Goal: Task Accomplishment & Management: Complete application form

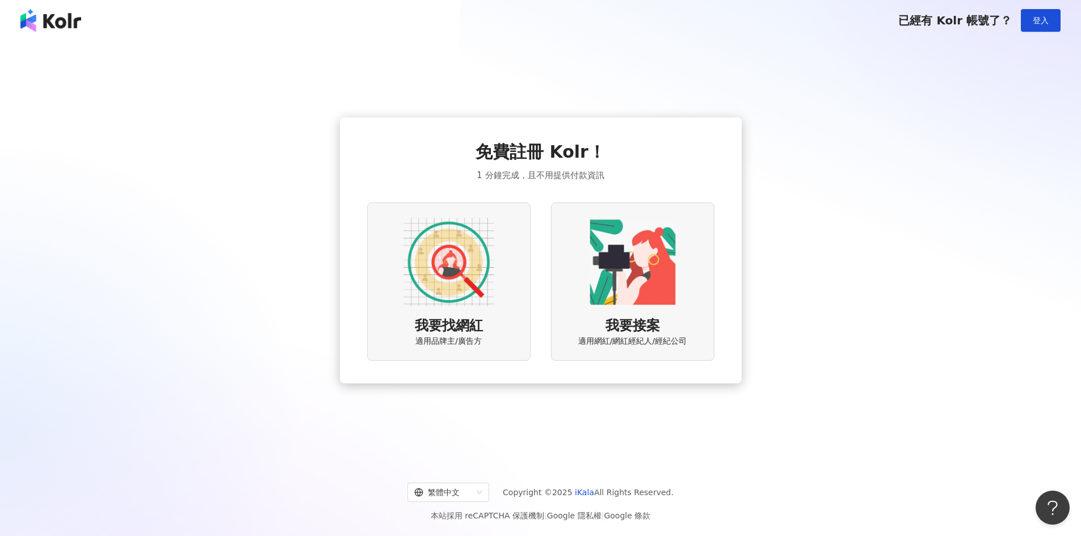
click at [448, 277] on img at bounding box center [448, 262] width 91 height 91
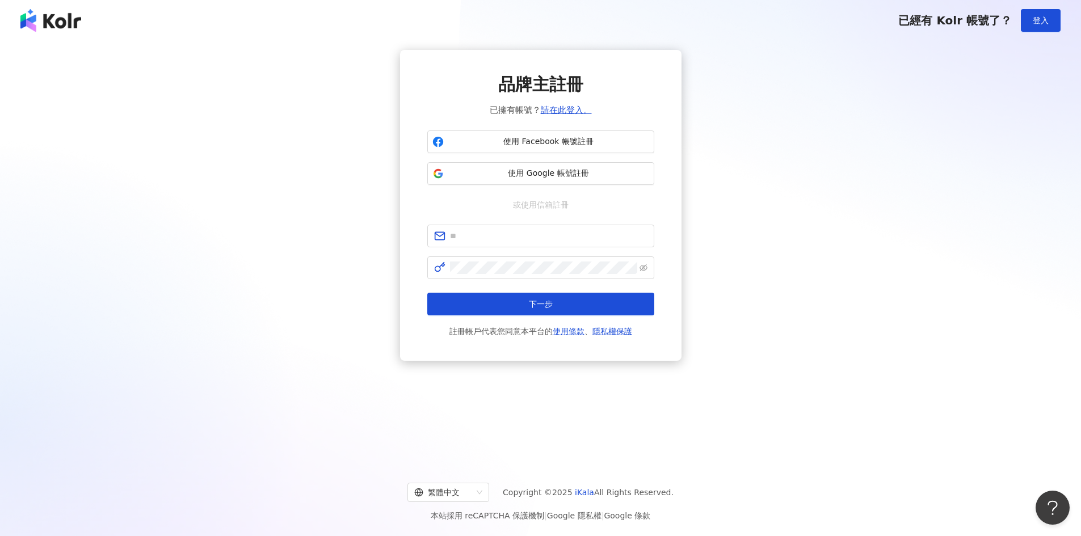
click at [256, 194] on div "品牌主註冊 已擁有帳號？ 請在此登入。 使用 Facebook 帳號註冊 使用 Google 帳號註冊 或使用信箱註冊 下一步 註冊帳戶代表您同意本平台的 使…" at bounding box center [540, 205] width 1053 height 311
click at [50, 19] on img at bounding box center [50, 20] width 61 height 23
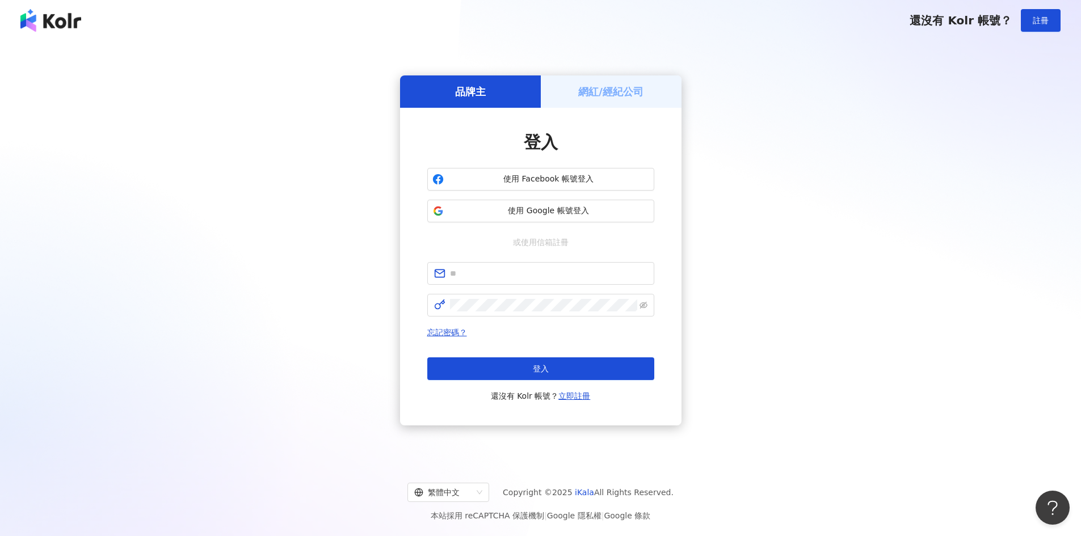
click at [50, 19] on img at bounding box center [50, 20] width 61 height 23
click at [618, 82] on div "網紅/經紀公司" at bounding box center [611, 91] width 141 height 32
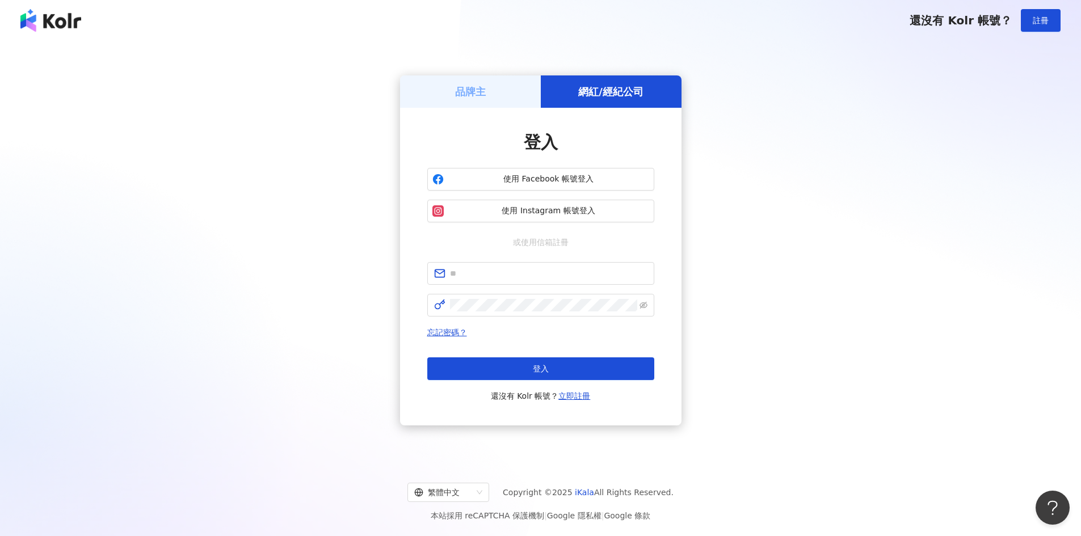
click at [454, 88] on div "品牌主" at bounding box center [470, 91] width 141 height 32
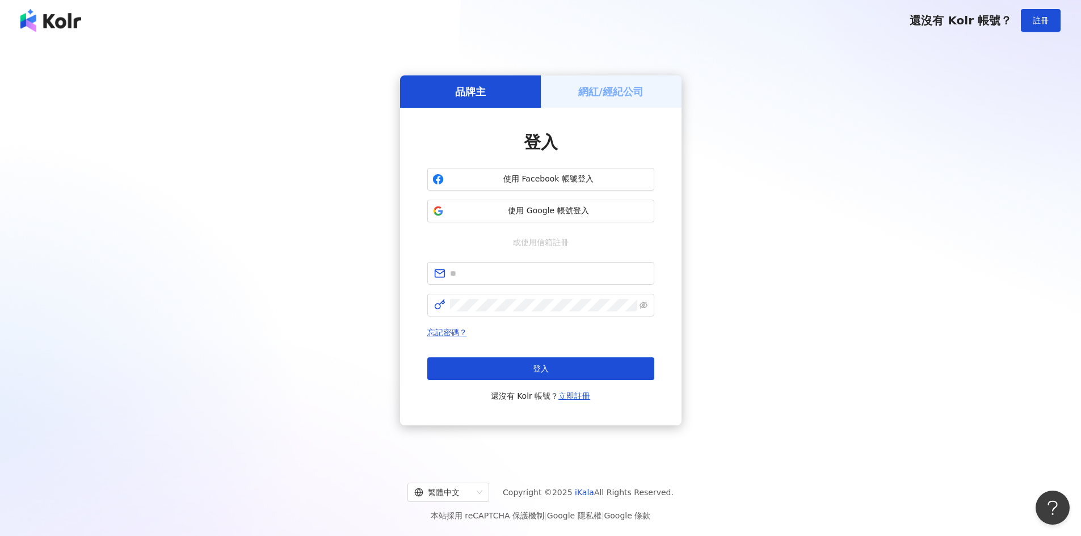
click at [30, 24] on img at bounding box center [50, 20] width 61 height 23
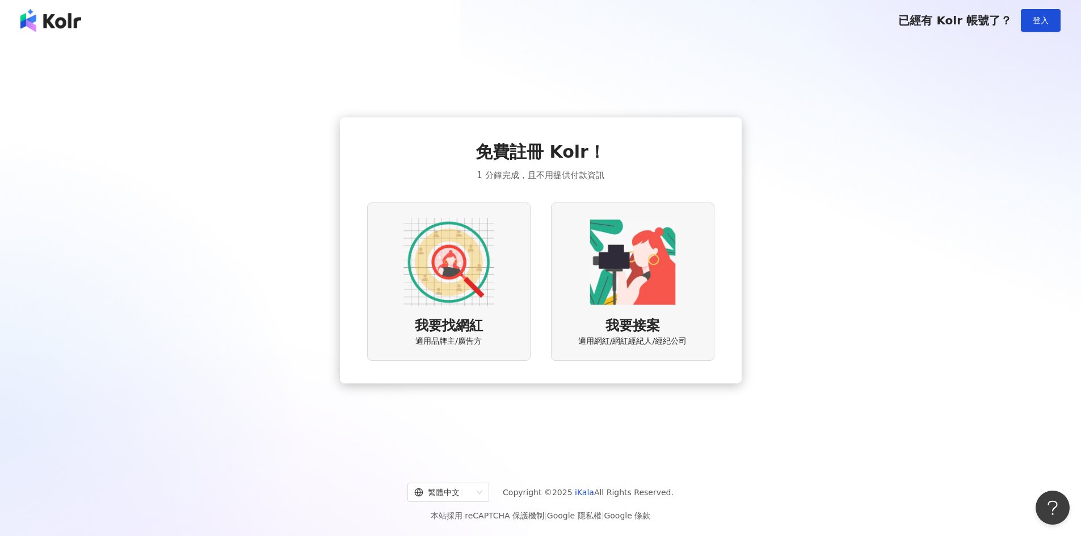
scroll to position [52, 0]
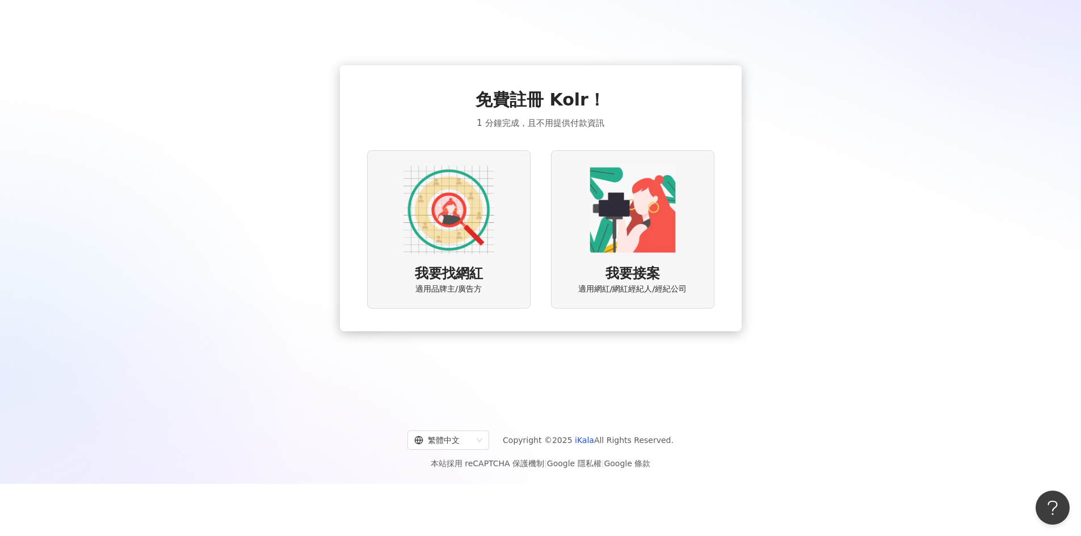
click at [436, 222] on img at bounding box center [448, 209] width 91 height 91
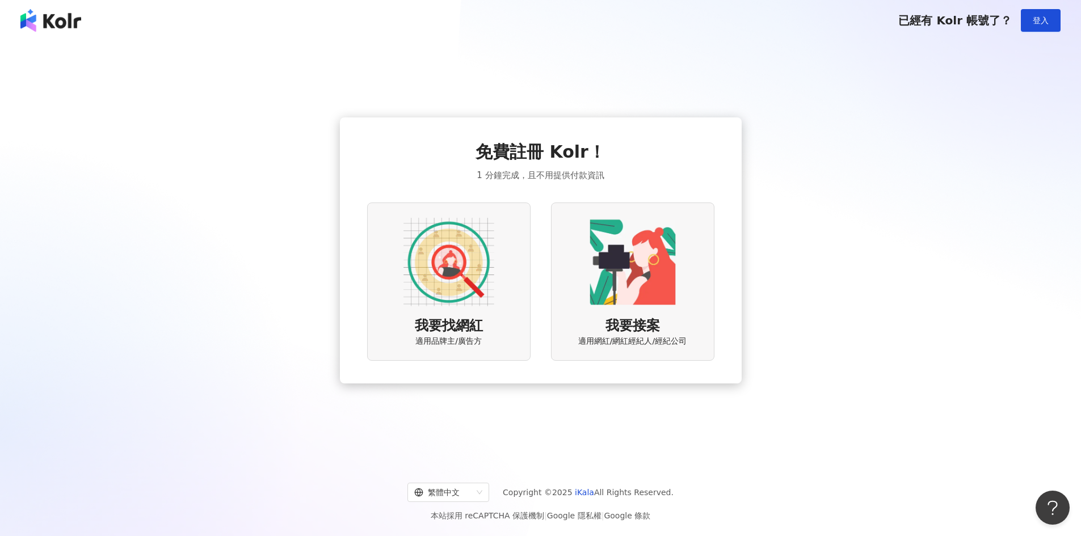
click at [45, 23] on img at bounding box center [50, 20] width 61 height 23
click at [463, 251] on img at bounding box center [448, 262] width 91 height 91
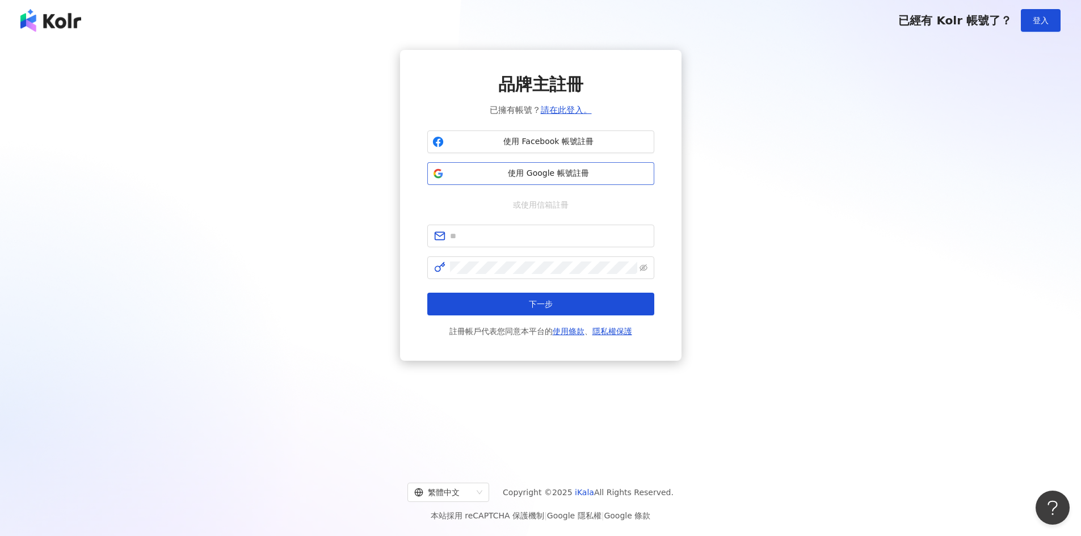
click at [535, 170] on span "使用 Google 帳號註冊" at bounding box center [548, 173] width 201 height 11
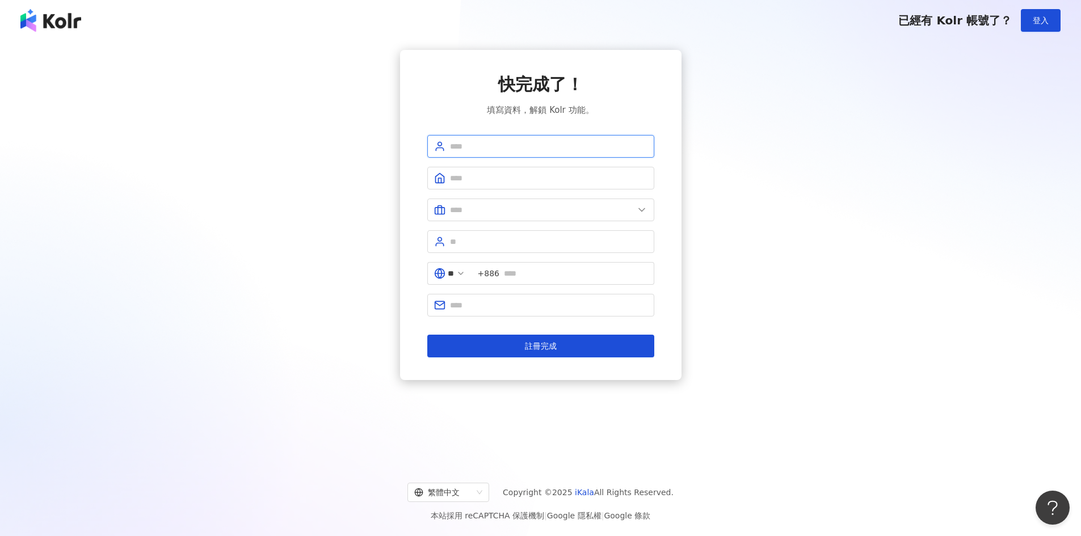
click at [487, 147] on input "text" at bounding box center [548, 146] width 197 height 12
type input "*****"
click at [489, 211] on input "text" at bounding box center [542, 210] width 184 height 12
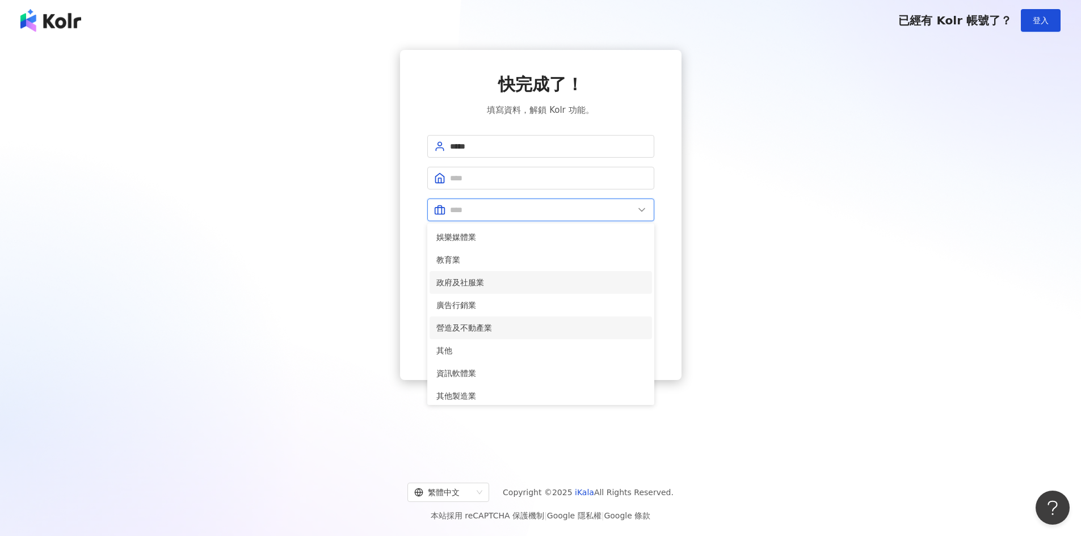
scroll to position [231, 0]
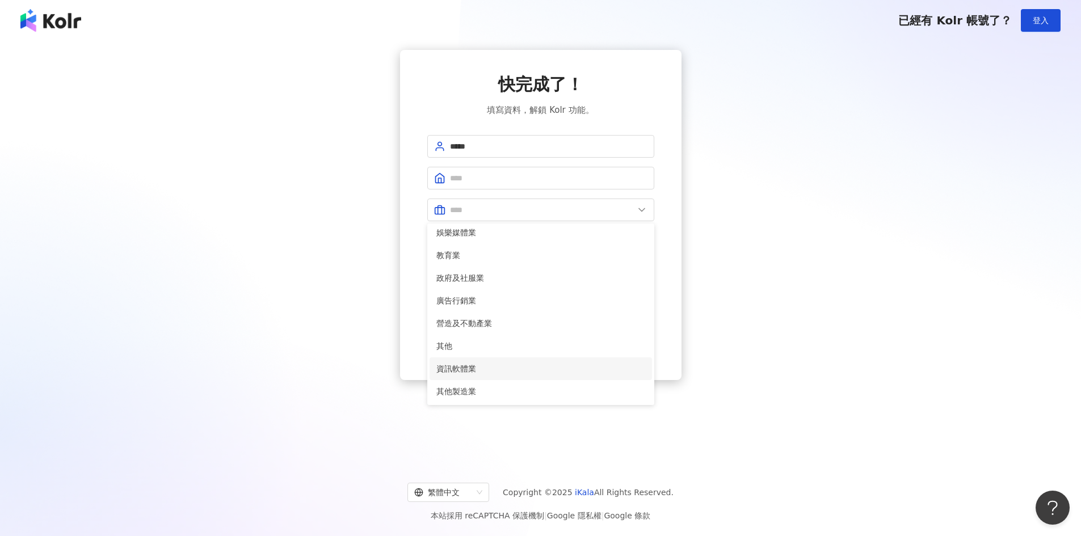
click at [463, 372] on span "資訊軟體業" at bounding box center [540, 368] width 209 height 12
type input "*****"
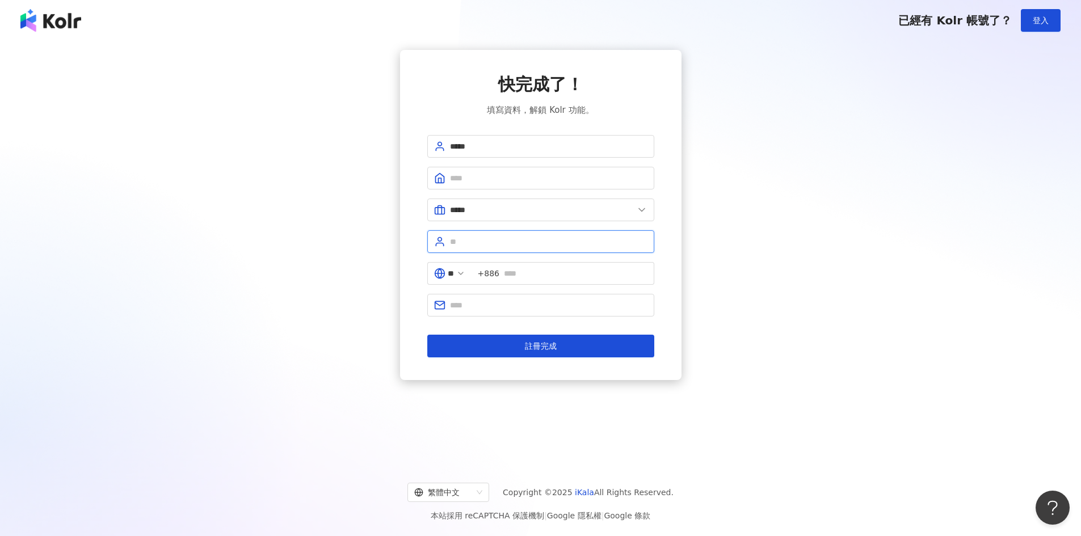
click at [474, 246] on input "text" at bounding box center [548, 241] width 197 height 12
type input "*********"
click at [547, 275] on input "text" at bounding box center [576, 273] width 144 height 12
type input "**********"
click at [475, 303] on input "text" at bounding box center [548, 305] width 197 height 12
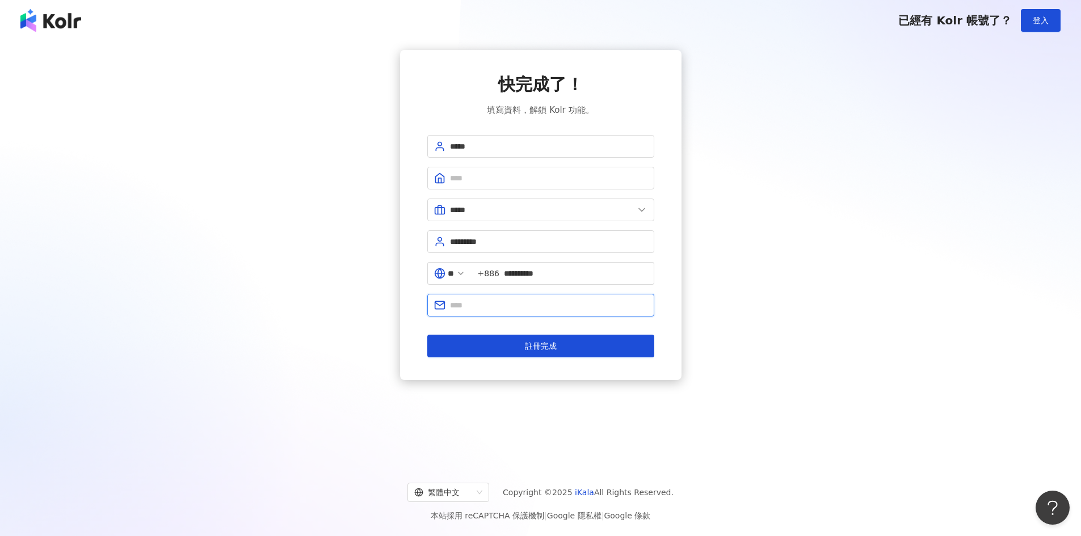
type input "**********"
click at [486, 179] on input "text" at bounding box center [548, 178] width 197 height 12
type input "********"
click at [542, 345] on span "註冊完成" at bounding box center [541, 345] width 32 height 9
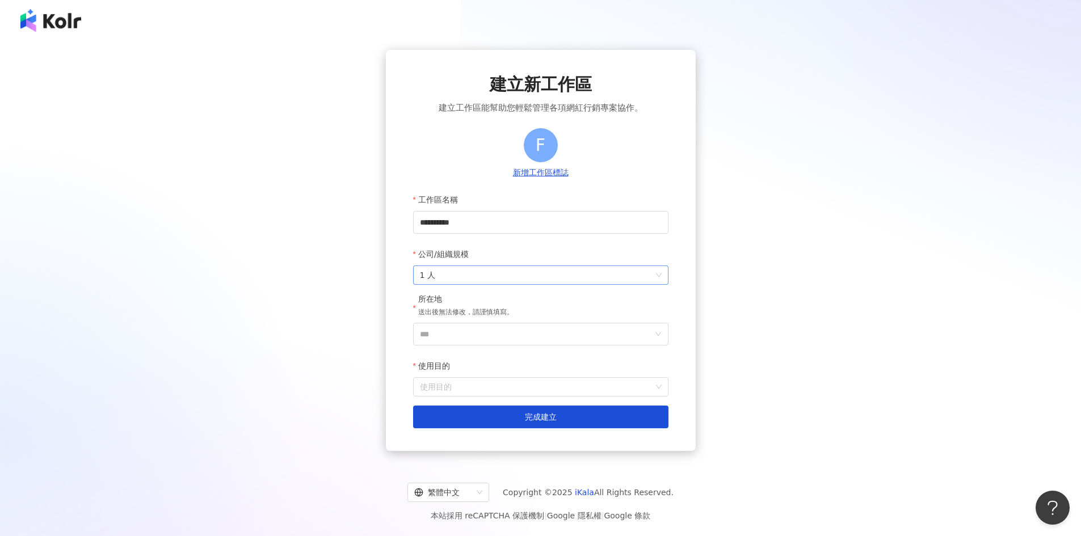
click at [495, 276] on span "1 人" at bounding box center [541, 275] width 242 height 18
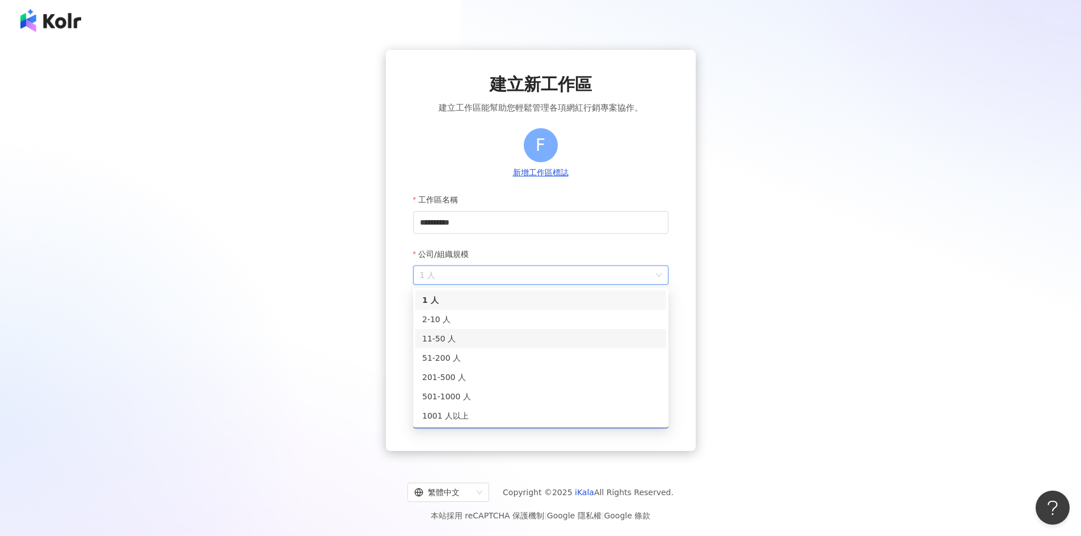
click at [464, 337] on div "11-50 人" at bounding box center [540, 338] width 237 height 12
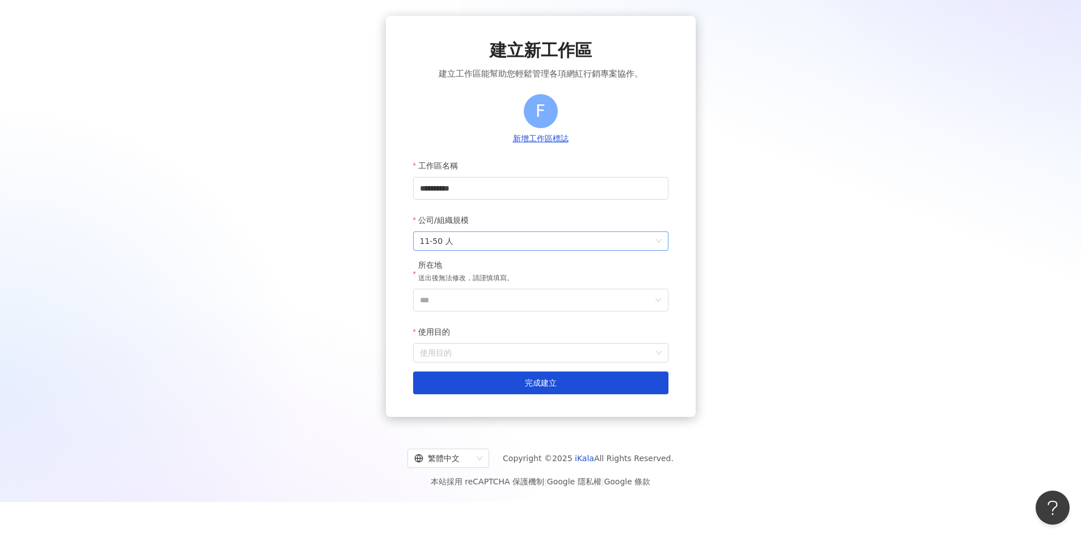
scroll to position [52, 0]
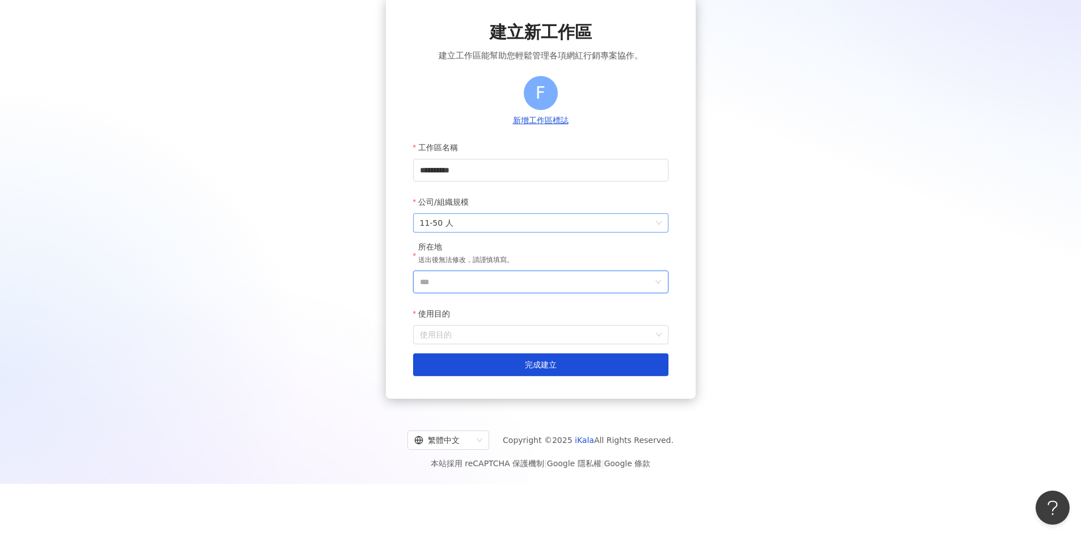
click at [589, 280] on input "***" at bounding box center [536, 282] width 233 height 22
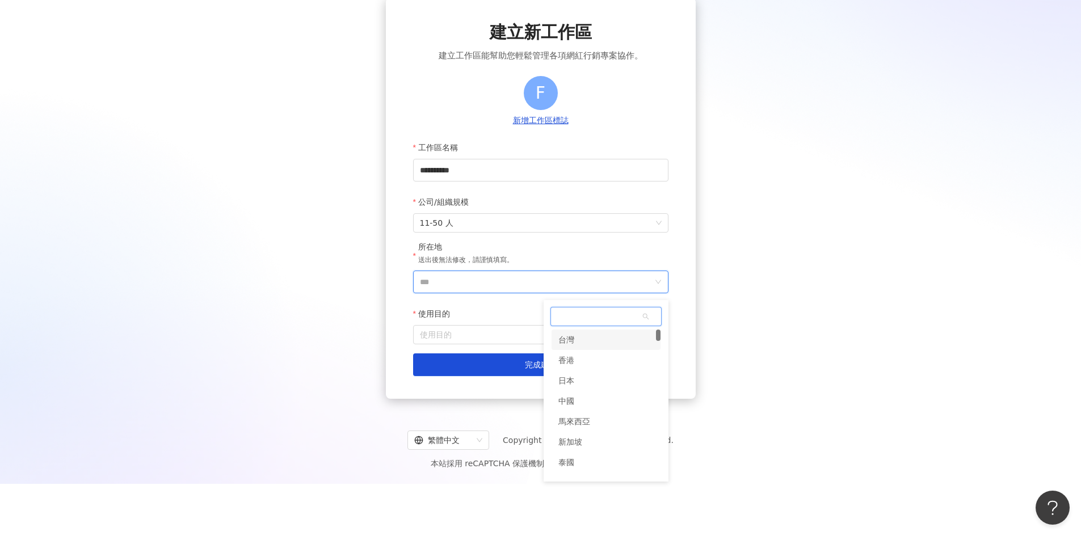
click at [597, 344] on div "台灣" at bounding box center [605, 340] width 109 height 20
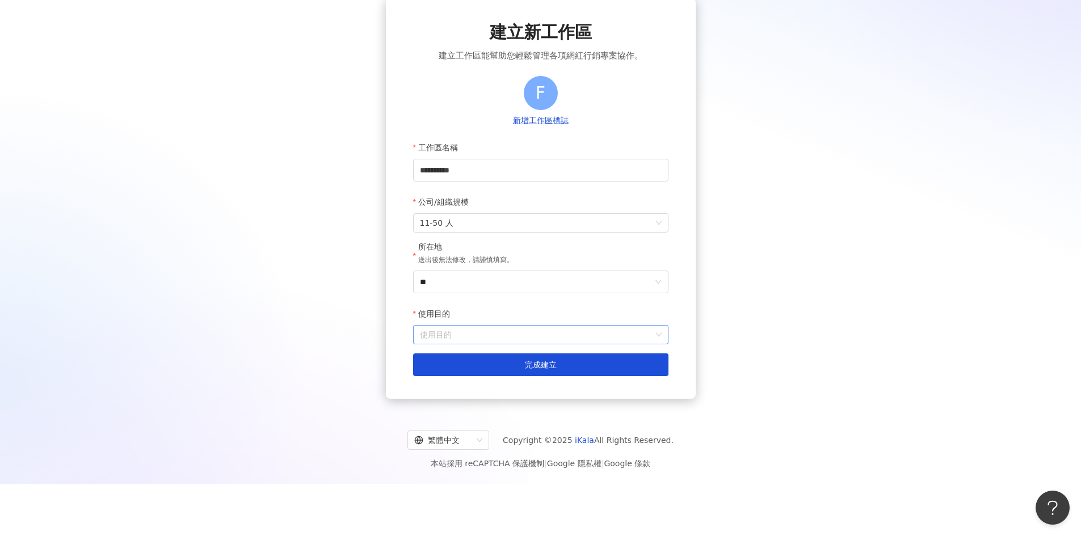
click at [482, 335] on input "使用目的" at bounding box center [541, 335] width 242 height 18
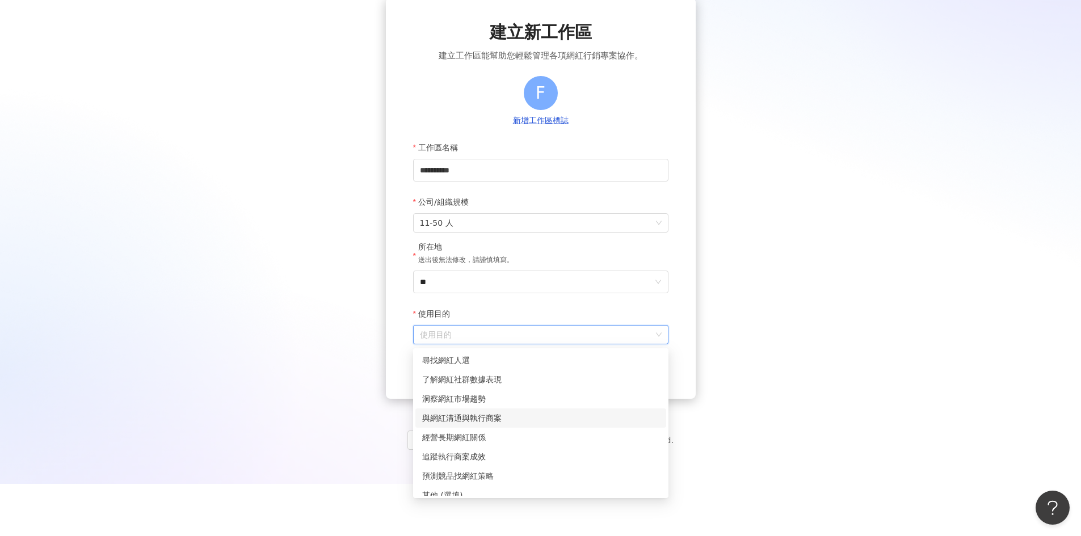
click at [488, 418] on div "與網紅溝通與執行商案" at bounding box center [540, 418] width 237 height 12
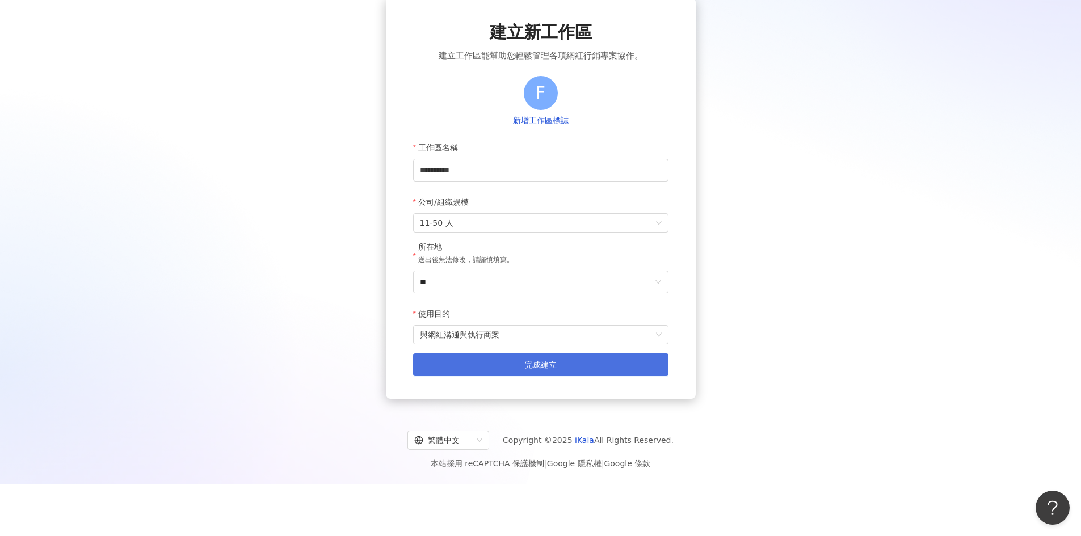
click at [543, 369] on span "完成建立" at bounding box center [541, 364] width 32 height 9
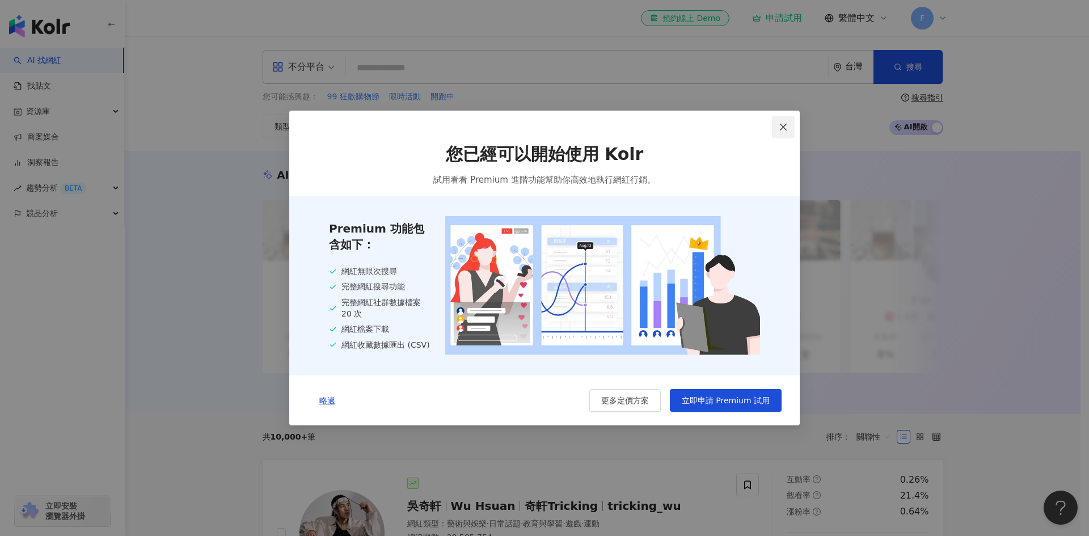
click at [781, 128] on icon "close" at bounding box center [783, 127] width 9 height 9
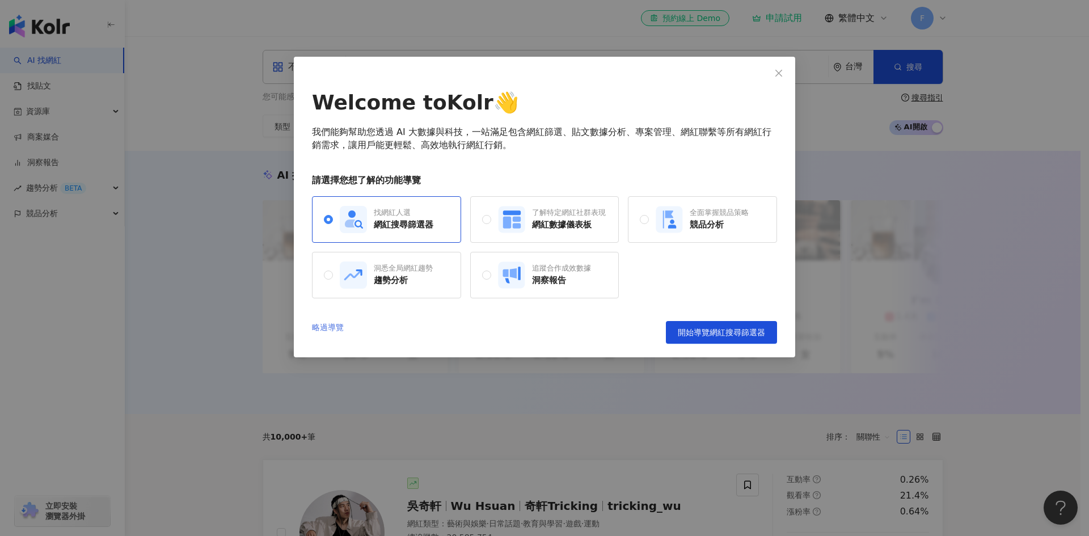
click at [329, 327] on link "略過導覽" at bounding box center [328, 332] width 32 height 23
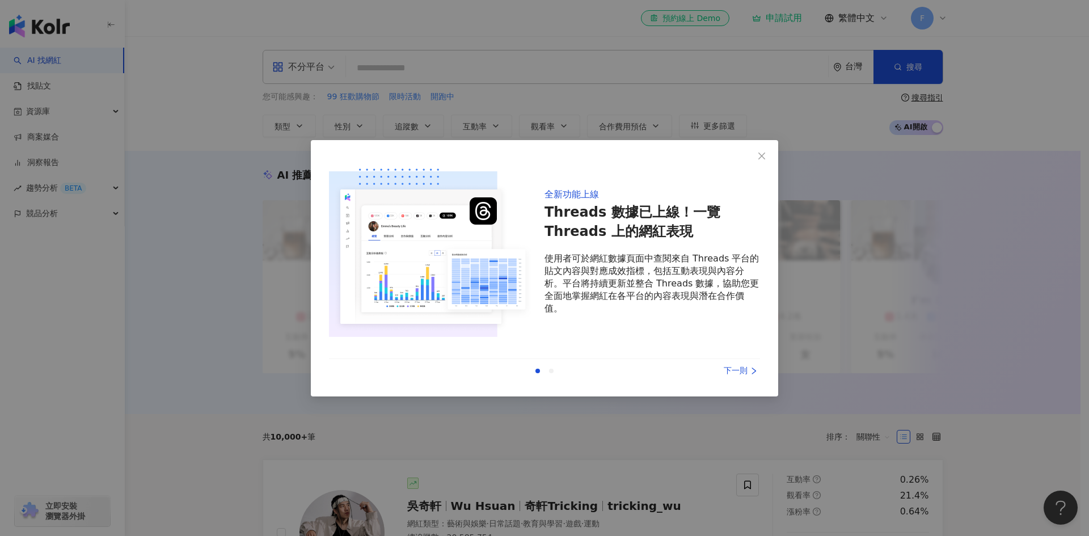
click at [741, 370] on div "下一則" at bounding box center [717, 371] width 85 height 12
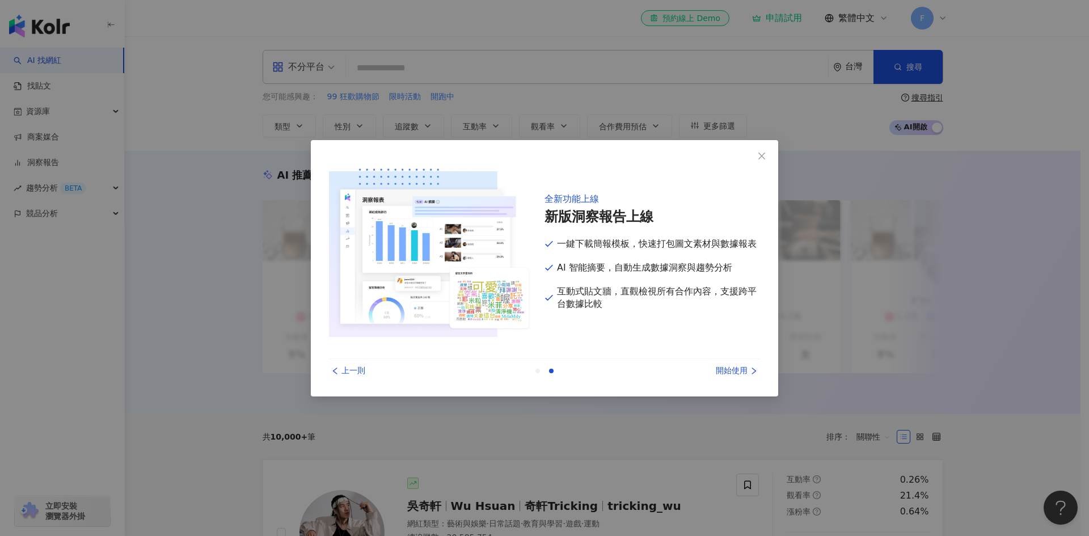
click at [741, 370] on div "開始使用" at bounding box center [717, 371] width 85 height 12
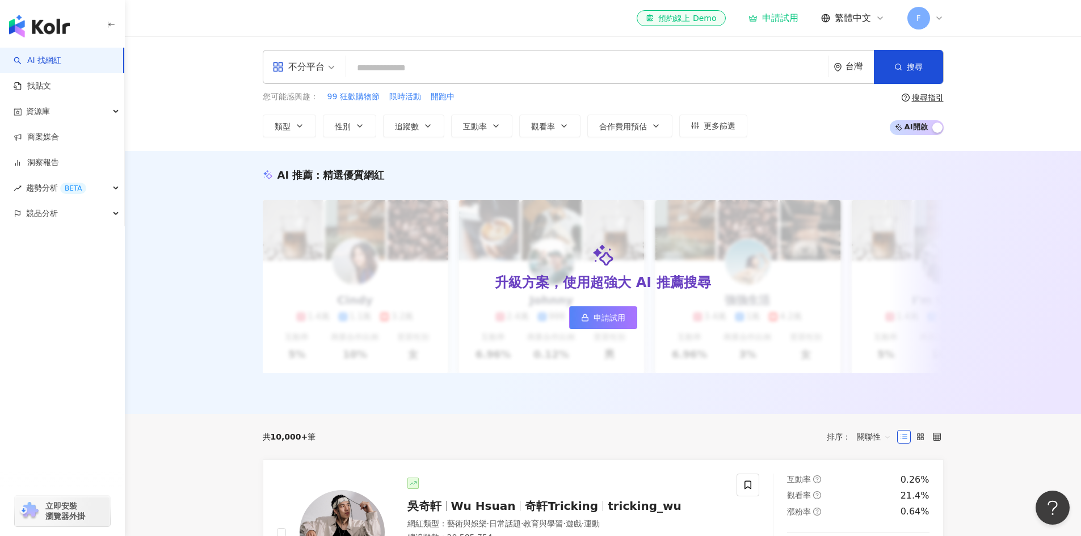
click at [847, 67] on div "台灣" at bounding box center [859, 67] width 28 height 10
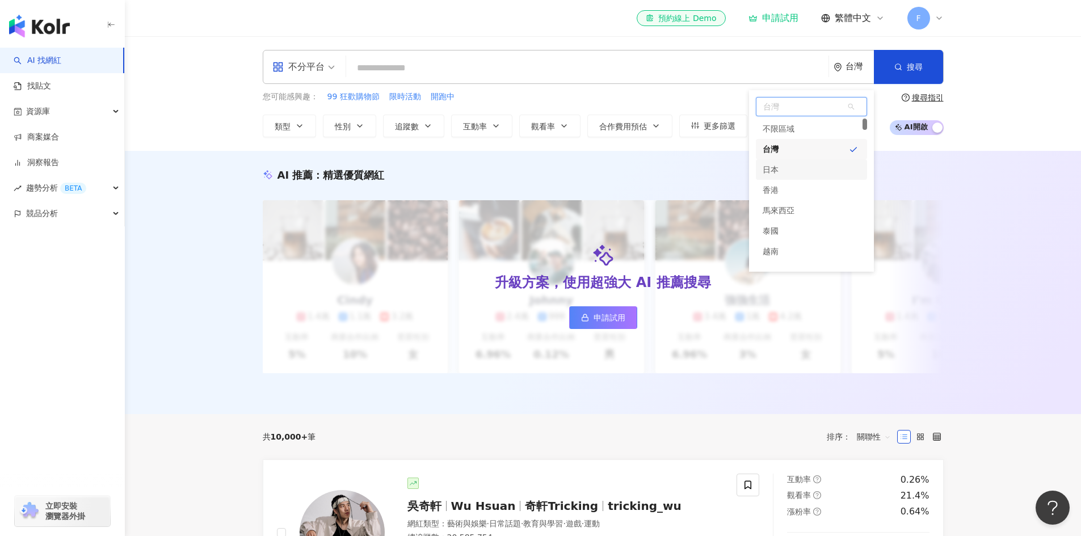
click at [768, 169] on div "日本" at bounding box center [770, 169] width 16 height 20
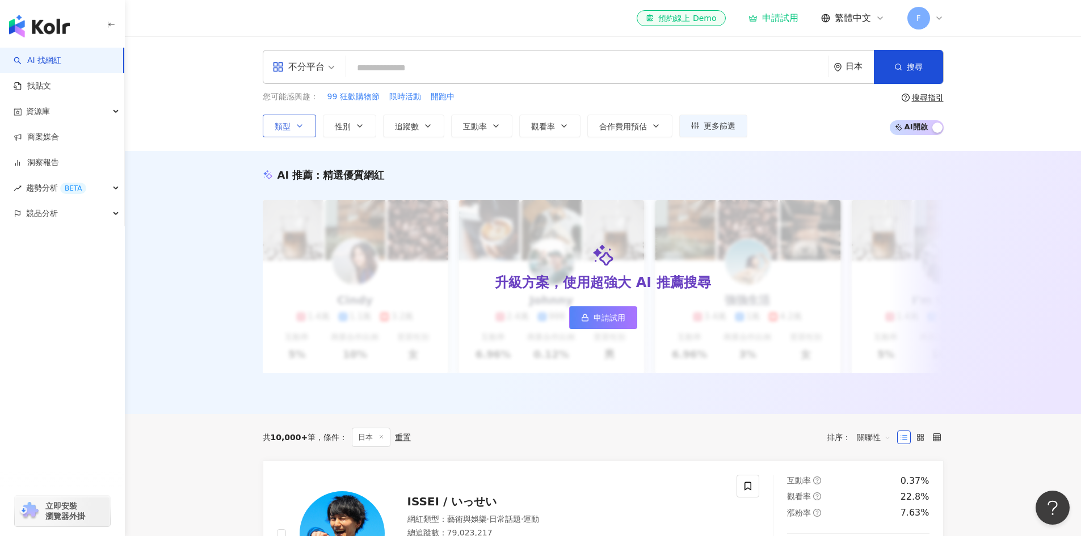
click at [300, 127] on icon "button" at bounding box center [299, 125] width 9 height 9
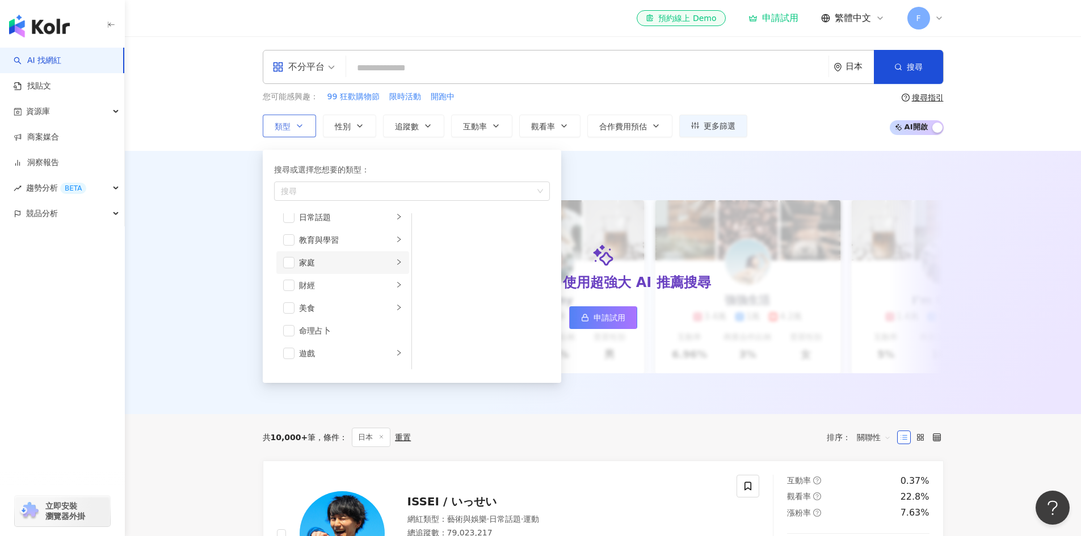
scroll to position [113, 0]
click at [289, 318] on span "button" at bounding box center [288, 317] width 11 height 11
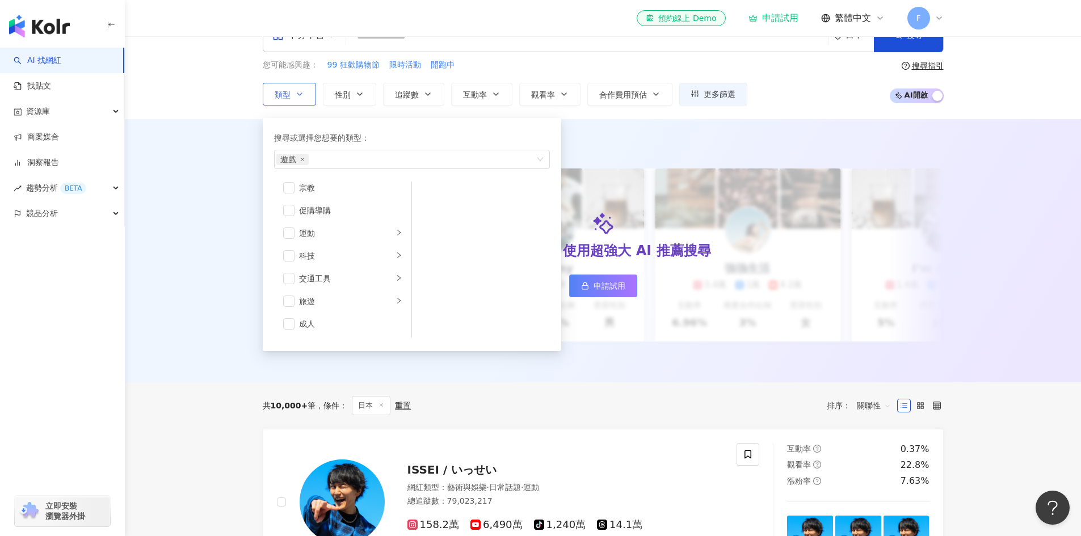
scroll to position [57, 0]
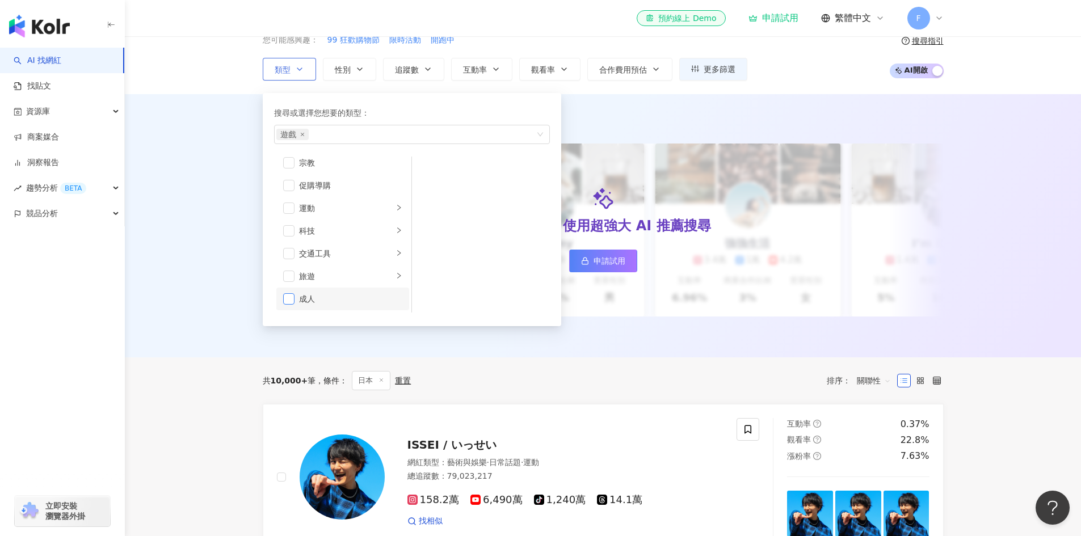
click at [289, 299] on span "button" at bounding box center [288, 298] width 11 height 11
click at [191, 183] on div "AI 推薦 ： 精選優質網紅 升級方案，使用超強大 AI 推薦搜尋 申請試用 Cindy 1.4萬 1.1萬 3.2萬 互動率 5% 商業合作比例 10% 受…" at bounding box center [603, 225] width 956 height 263
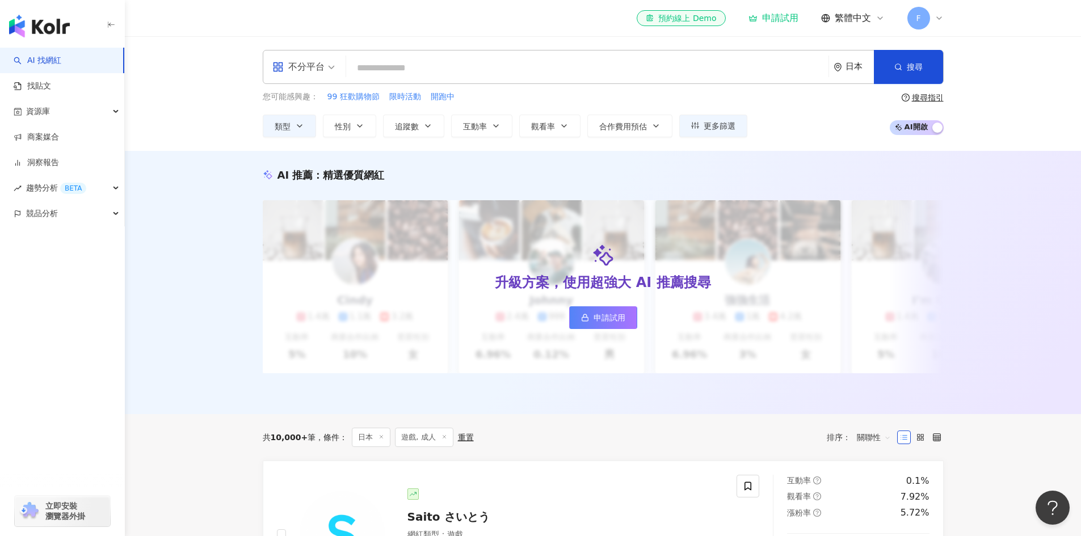
click at [324, 67] on span "不分平台" at bounding box center [303, 67] width 62 height 18
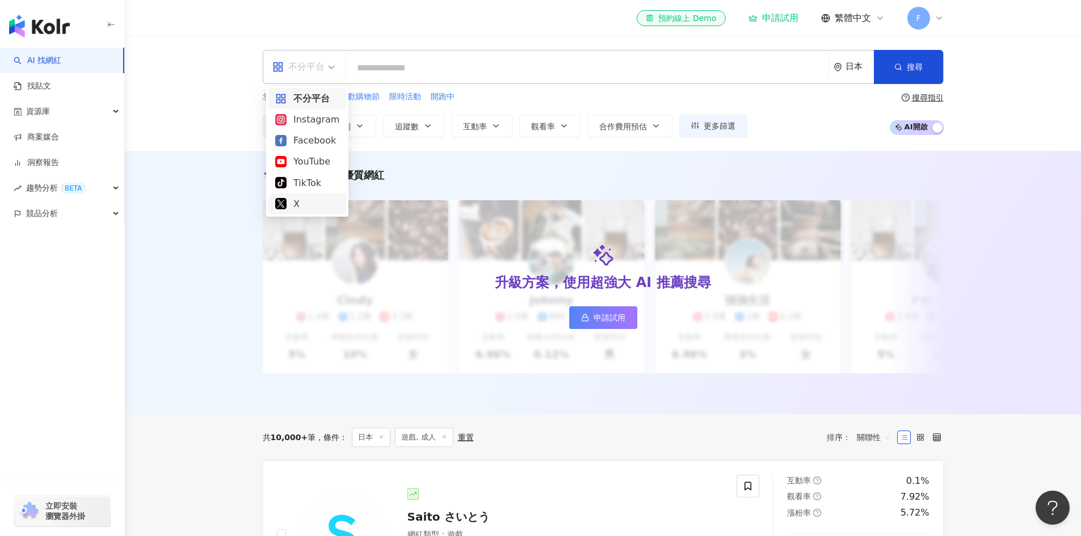
click at [308, 196] on div "X" at bounding box center [307, 203] width 78 height 21
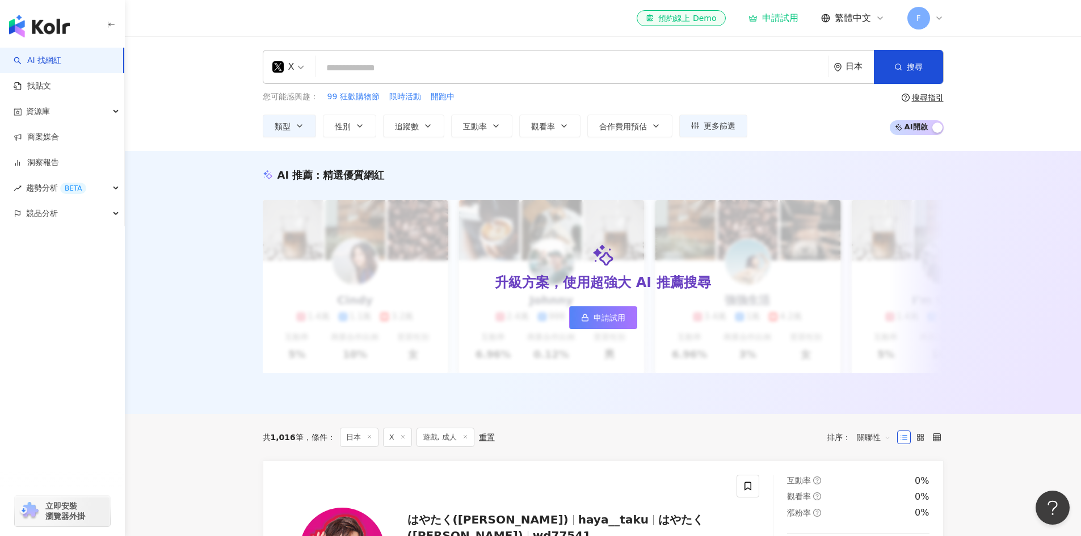
click at [383, 67] on input "search" at bounding box center [571, 68] width 503 height 22
paste input "****"
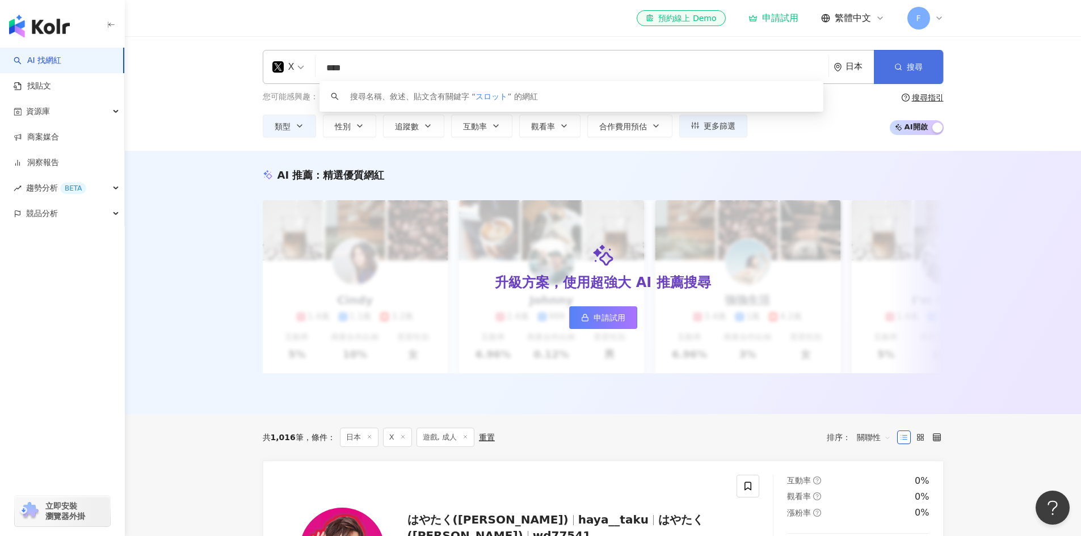
type input "****"
click at [921, 64] on span "搜尋" at bounding box center [914, 66] width 16 height 9
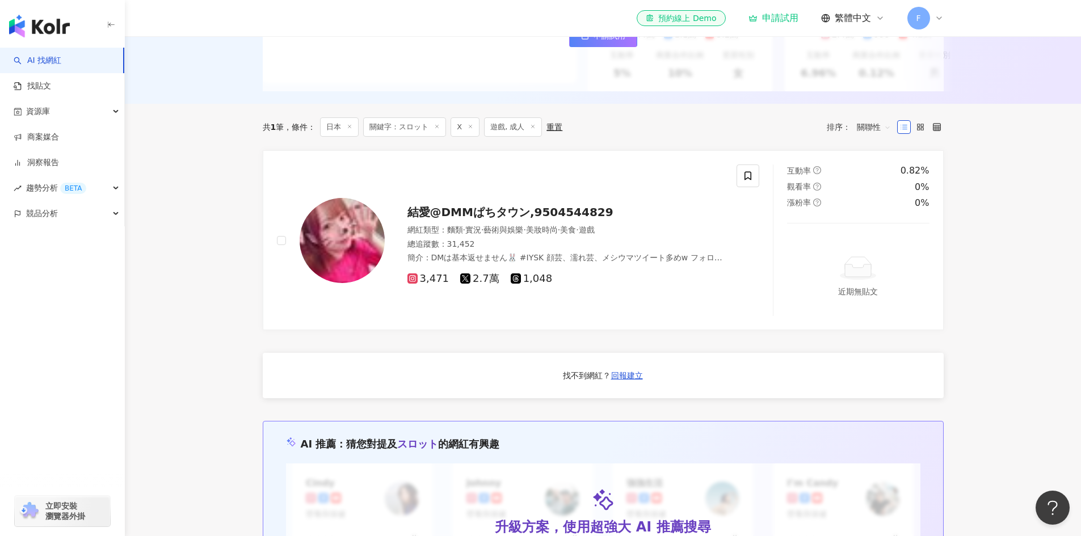
scroll to position [284, 0]
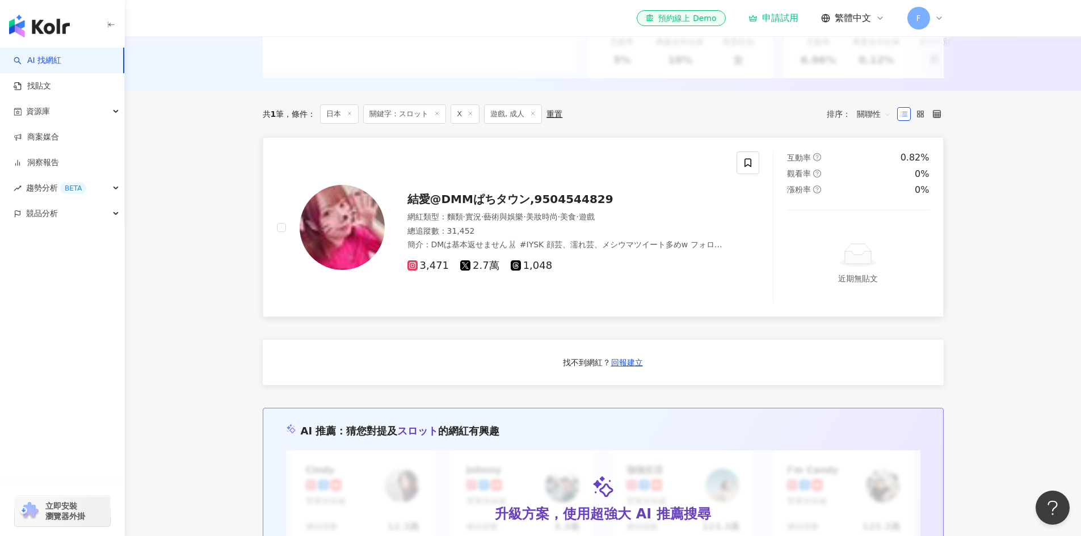
click at [555, 206] on span "結愛@DMMぱちタウン,9504544829" at bounding box center [510, 199] width 206 height 14
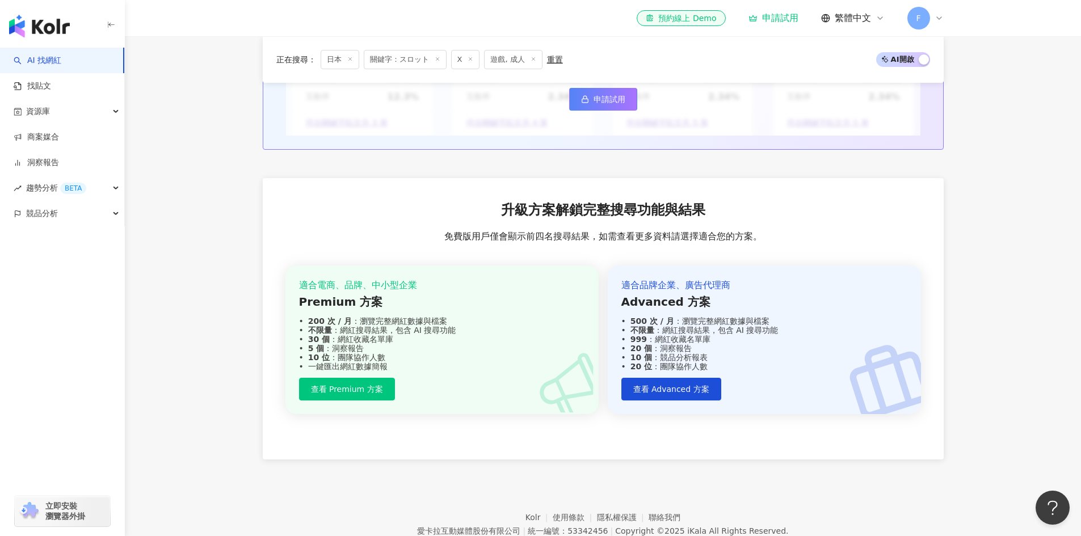
scroll to position [791, 0]
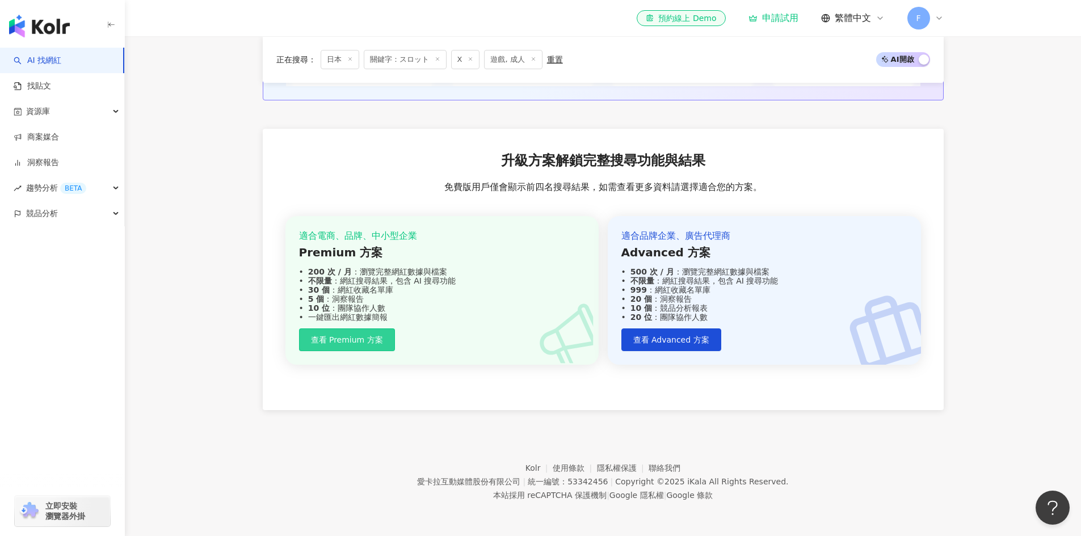
click at [323, 332] on button "查看 Premium 方案" at bounding box center [347, 339] width 96 height 23
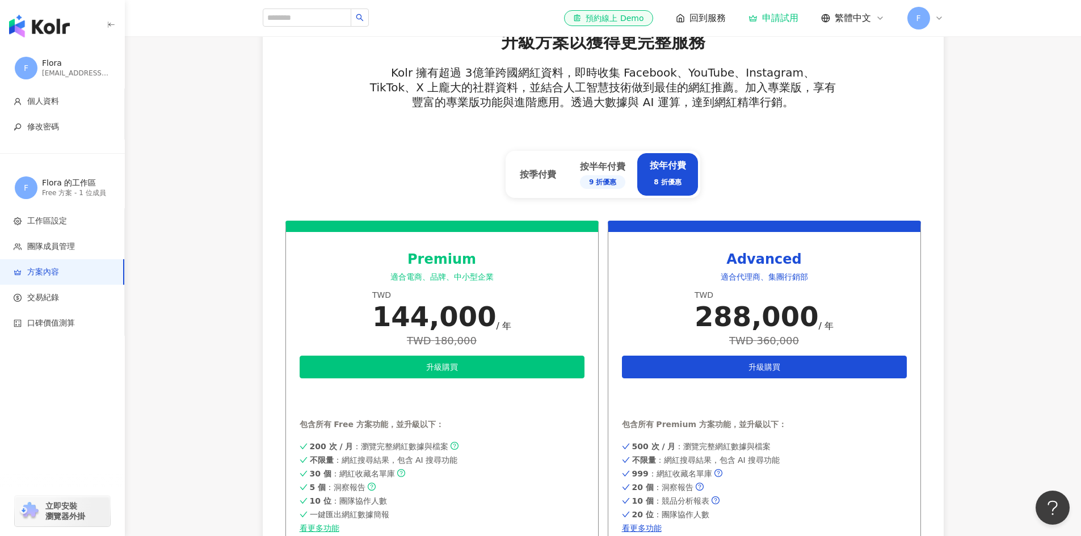
scroll to position [356, 0]
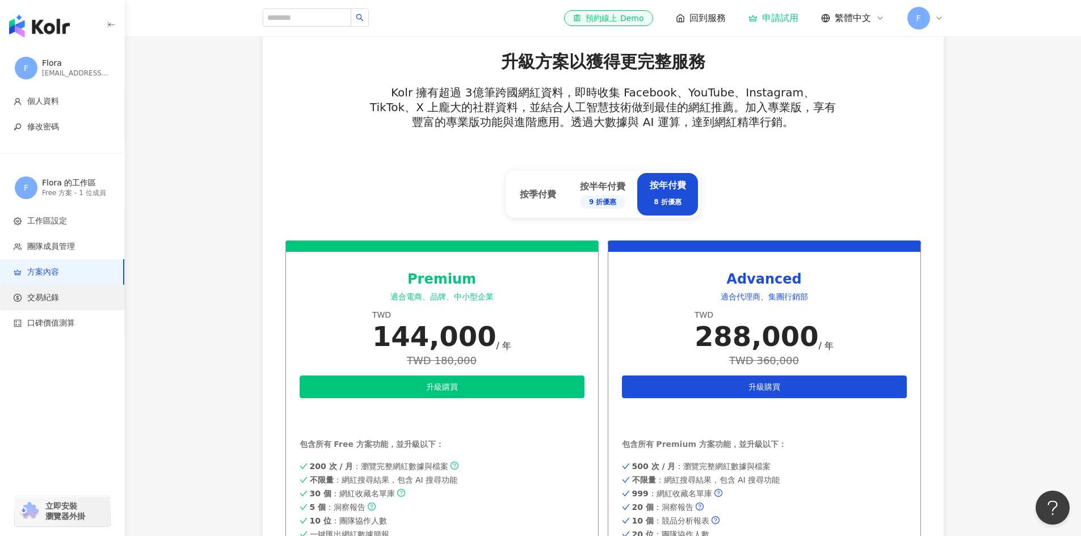
click at [40, 297] on span "交易紀錄" at bounding box center [43, 297] width 32 height 11
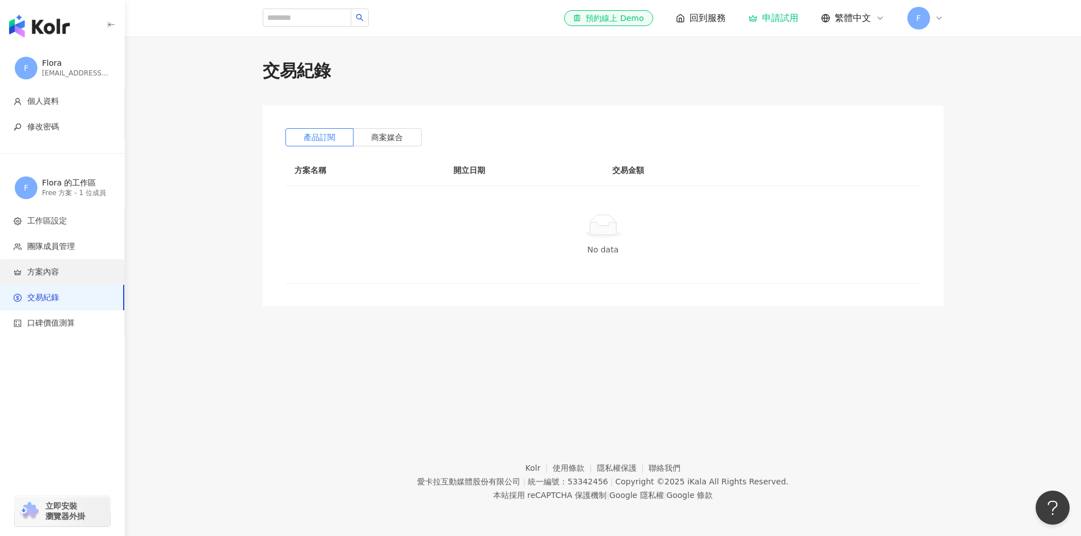
click at [39, 270] on span "方案內容" at bounding box center [43, 272] width 32 height 11
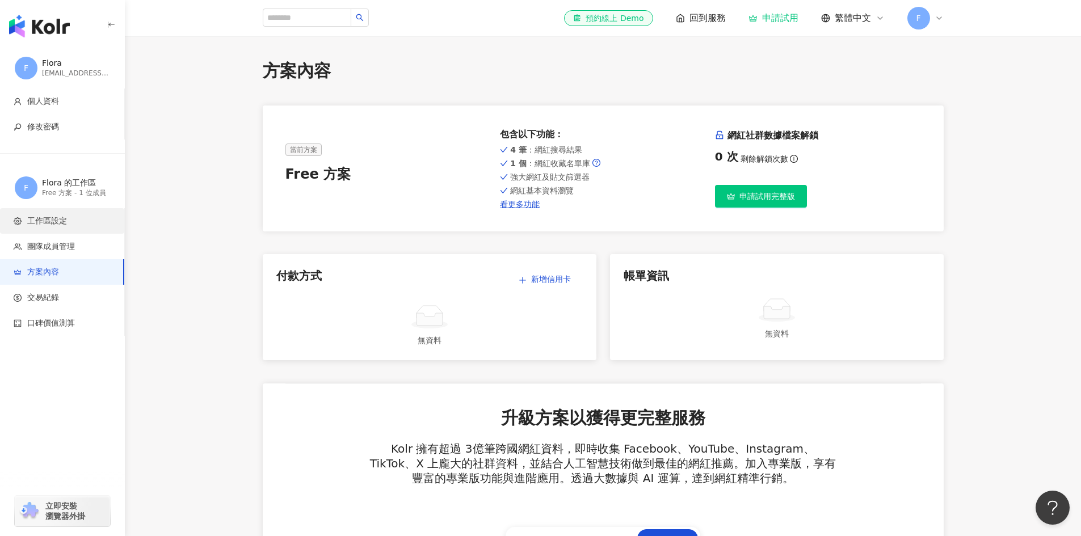
click at [43, 225] on span "工作區設定" at bounding box center [47, 221] width 40 height 11
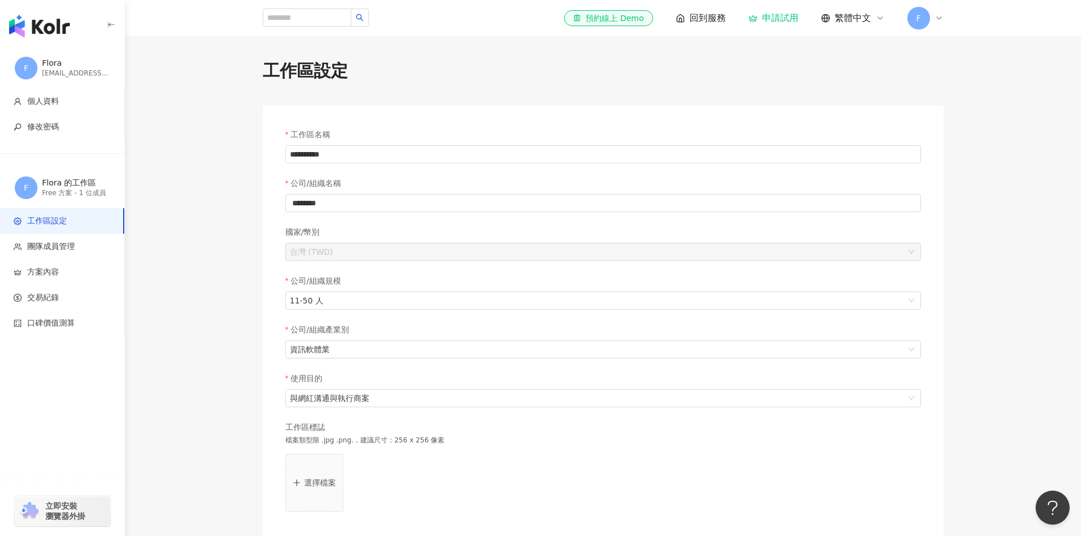
click at [59, 187] on div "Flora 的工作區" at bounding box center [76, 183] width 68 height 11
click at [776, 18] on div "申請試用" at bounding box center [773, 17] width 50 height 11
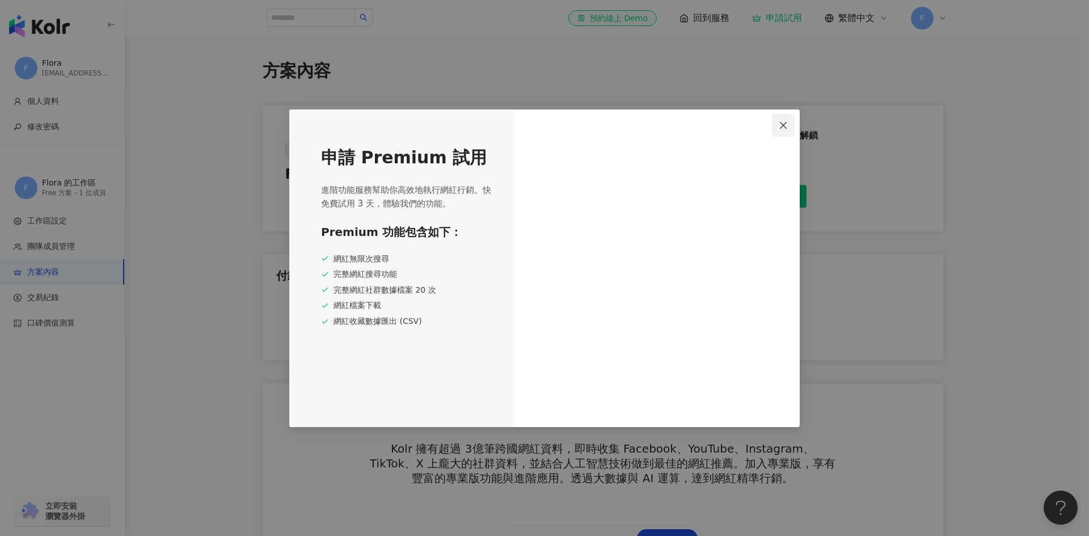
click at [785, 125] on icon "close" at bounding box center [783, 125] width 9 height 9
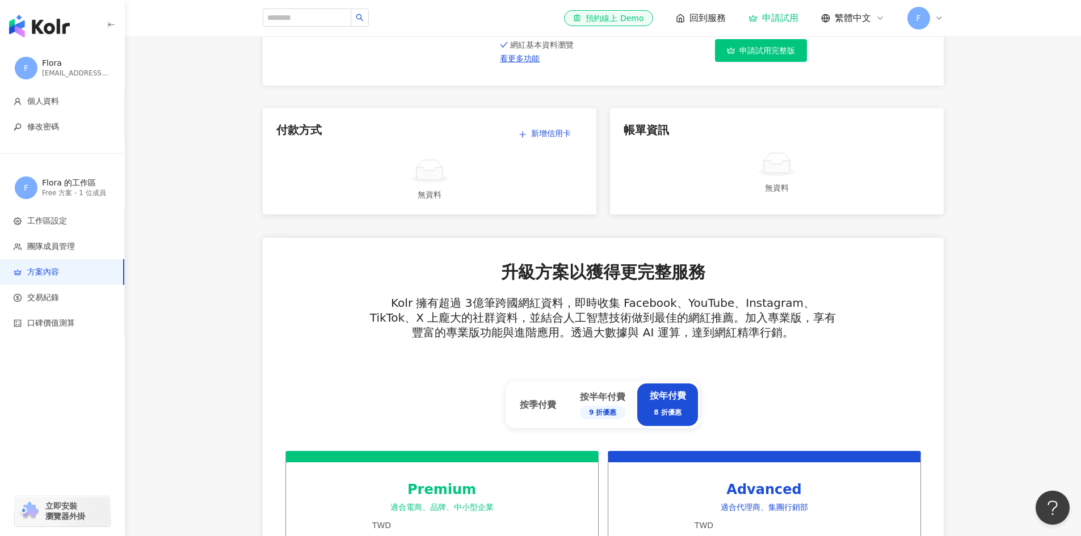
scroll to position [227, 0]
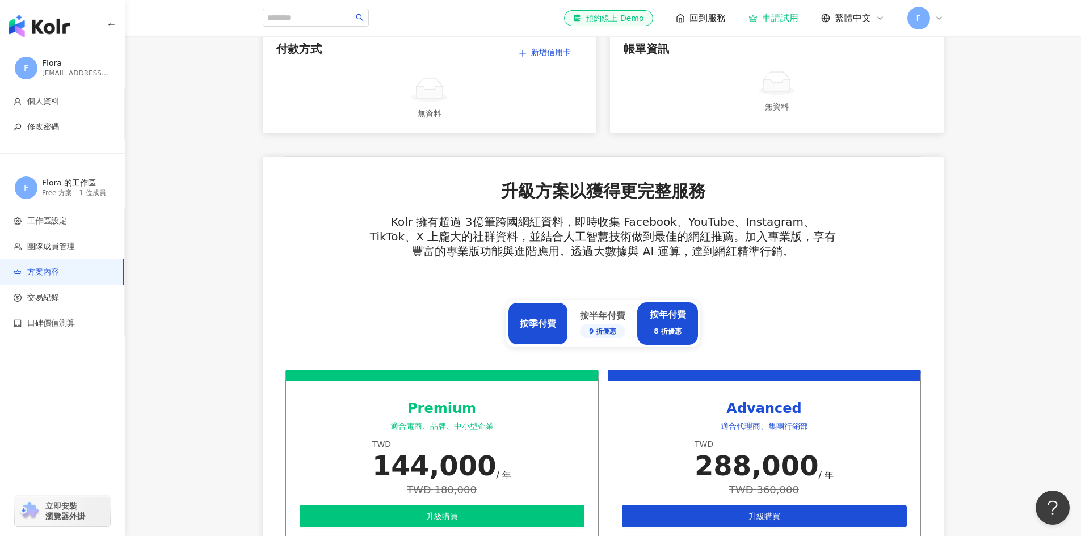
click at [540, 321] on div "按季付費" at bounding box center [538, 324] width 36 height 12
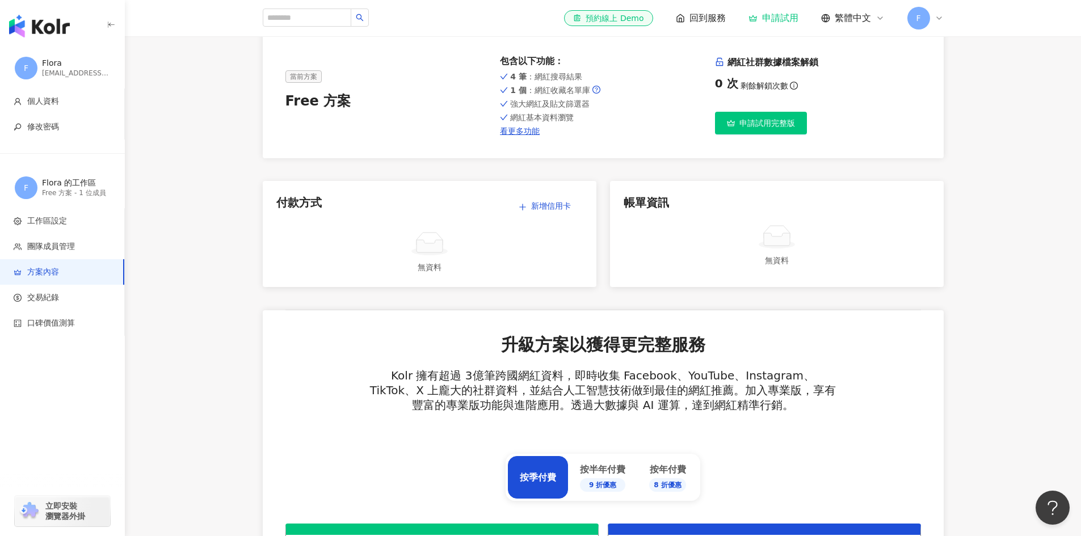
scroll to position [0, 0]
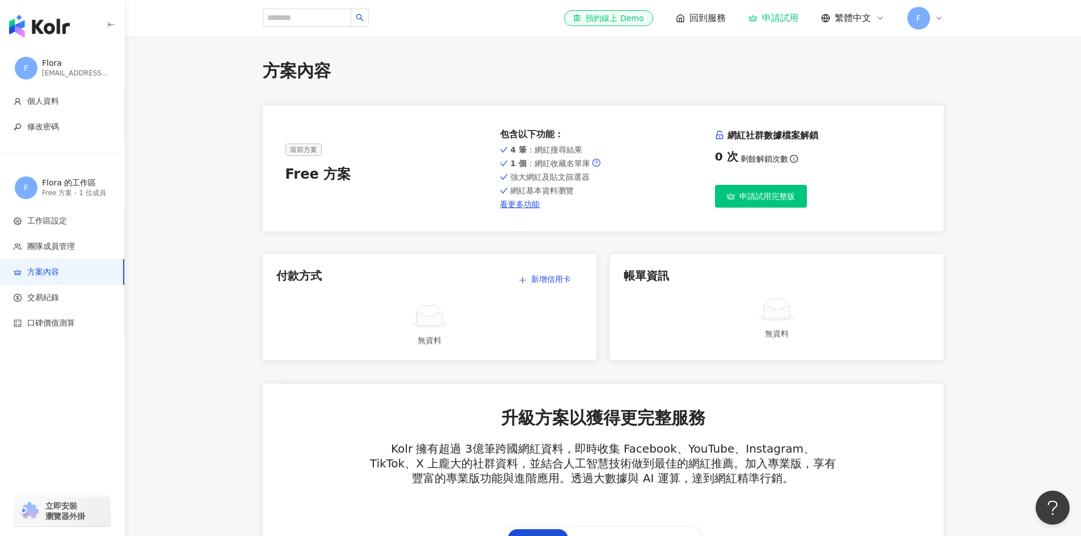
click at [694, 14] on span "回到服務" at bounding box center [707, 18] width 36 height 12
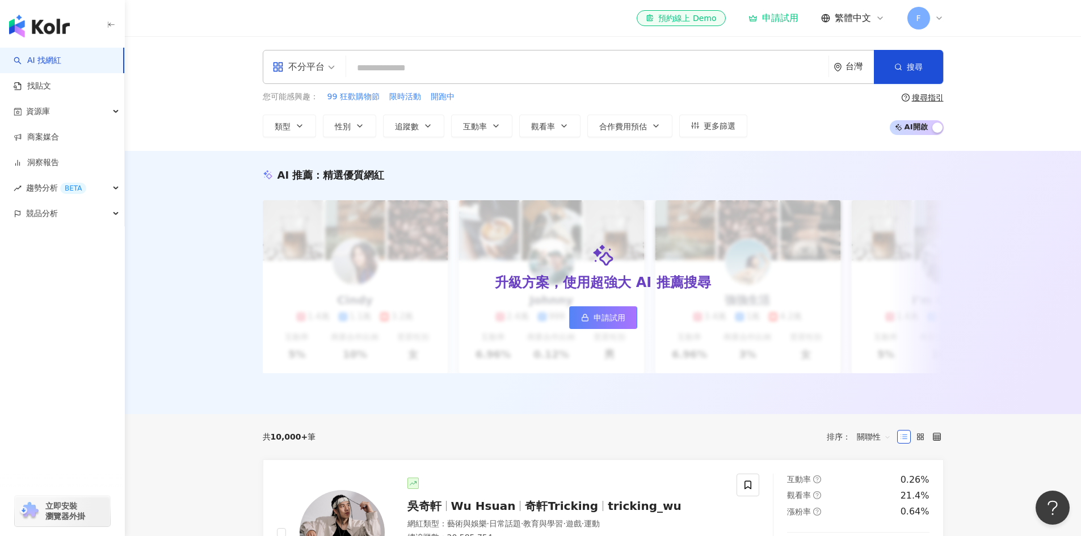
click at [327, 65] on span "不分平台" at bounding box center [303, 67] width 62 height 18
click at [407, 65] on input "search" at bounding box center [587, 68] width 473 height 22
click at [863, 67] on div "台灣" at bounding box center [859, 67] width 28 height 10
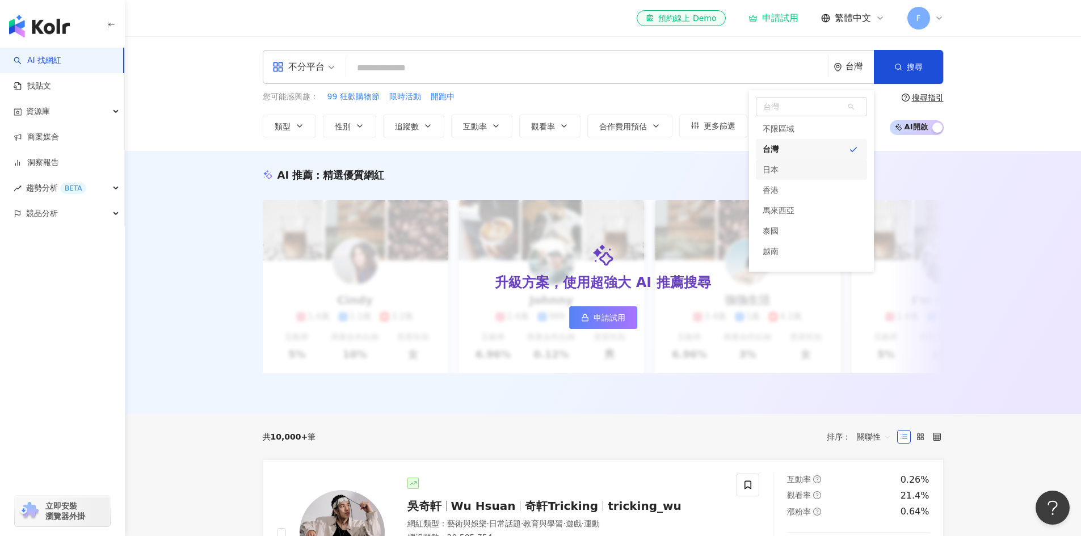
click at [427, 71] on input "search" at bounding box center [587, 68] width 473 height 22
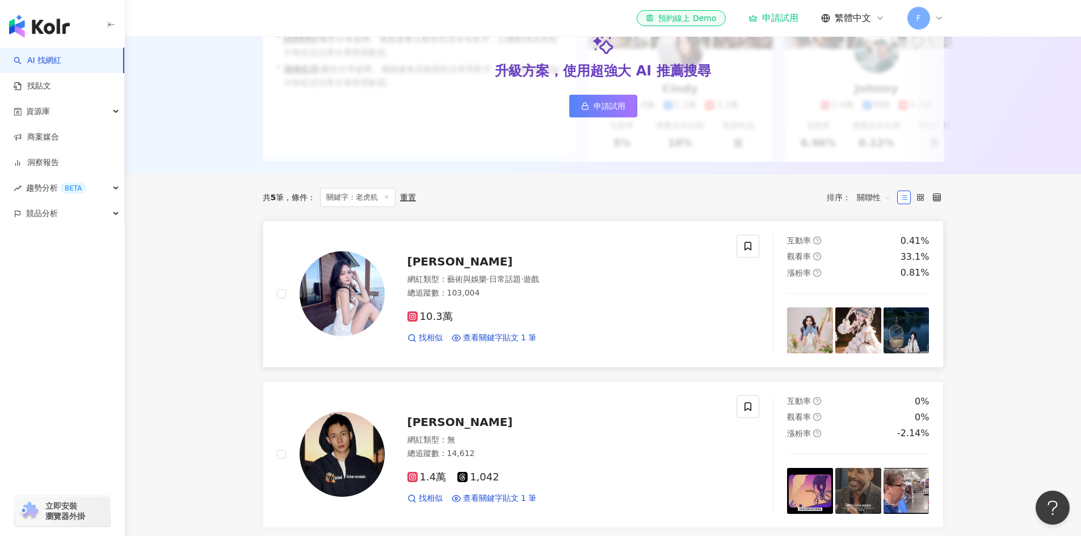
scroll to position [227, 0]
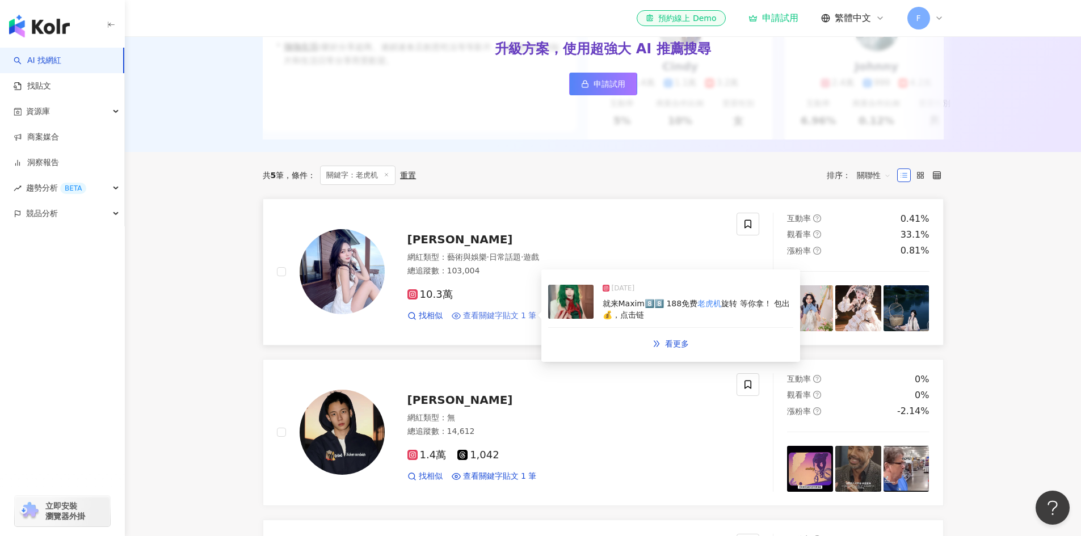
type input "***"
click at [503, 322] on span "查看關鍵字貼文 1 筆" at bounding box center [500, 315] width 74 height 11
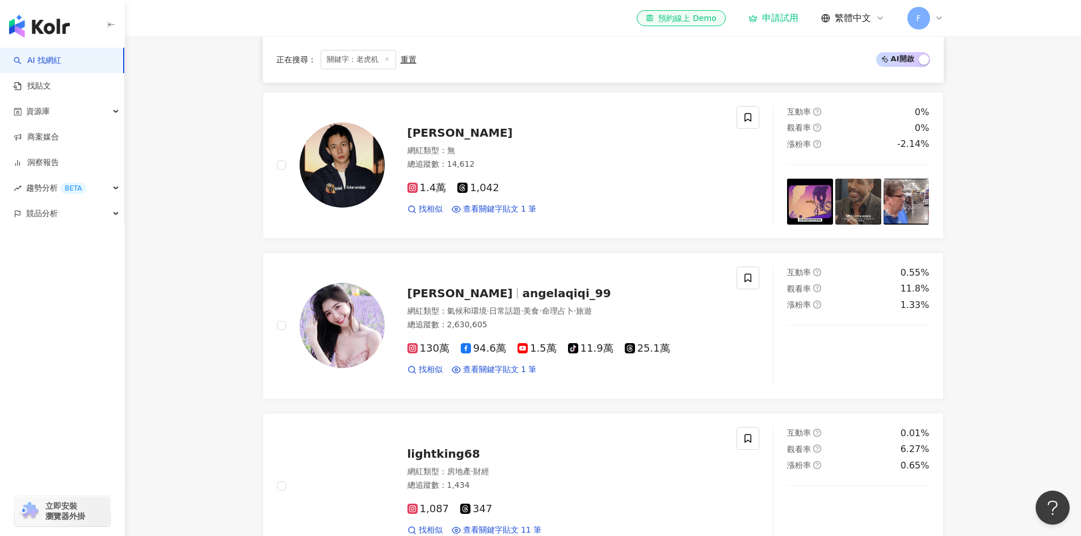
scroll to position [510, 0]
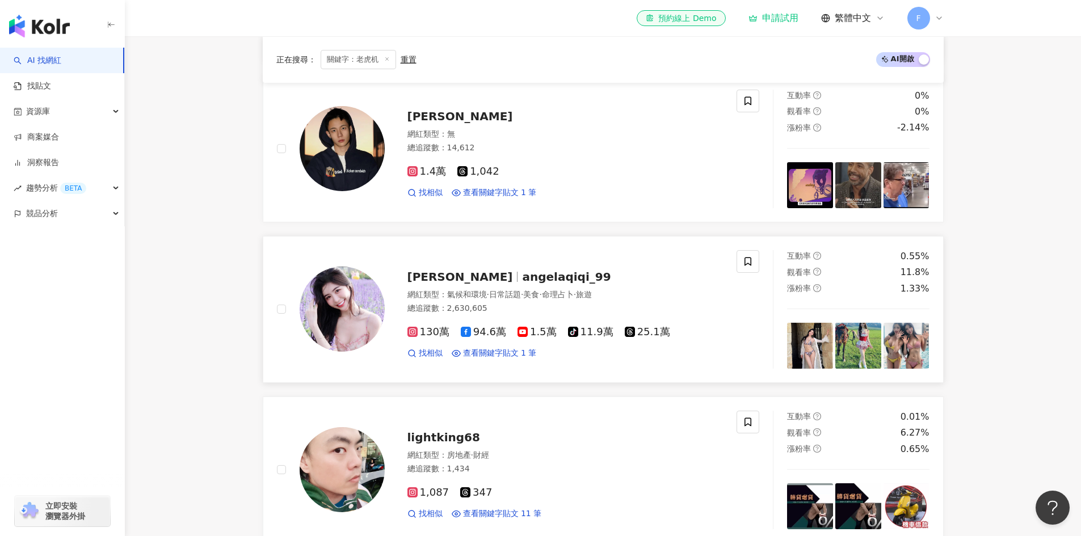
click at [522, 284] on span "angelaqiqi_99" at bounding box center [566, 277] width 88 height 14
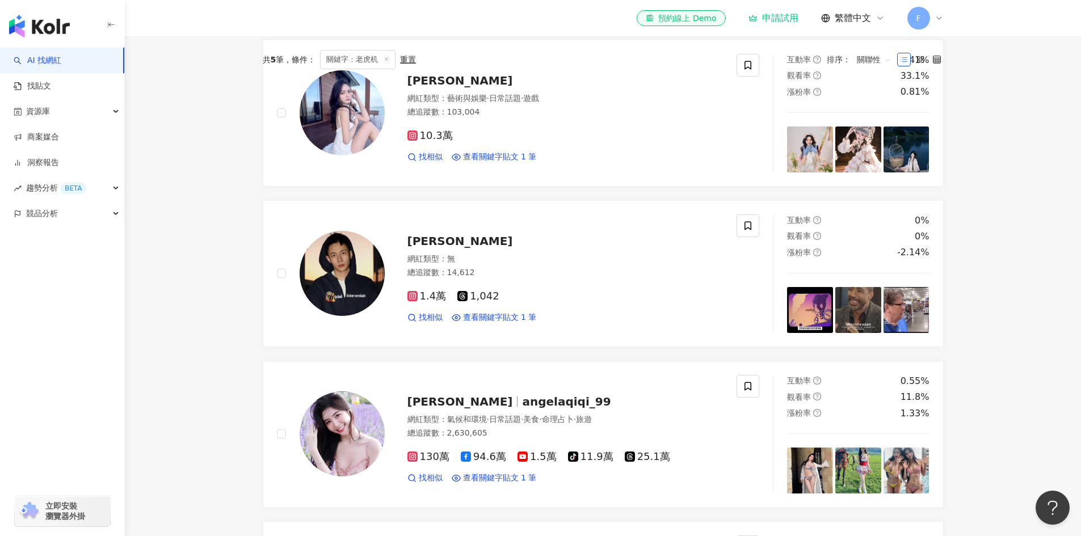
scroll to position [397, 0]
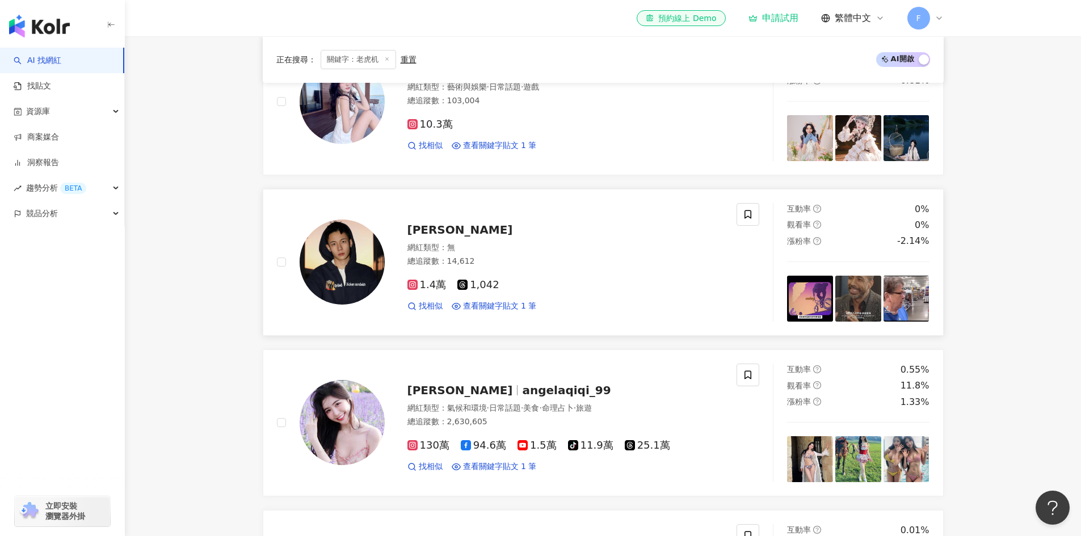
click at [451, 237] on span "Feng Wen Chen" at bounding box center [459, 230] width 105 height 14
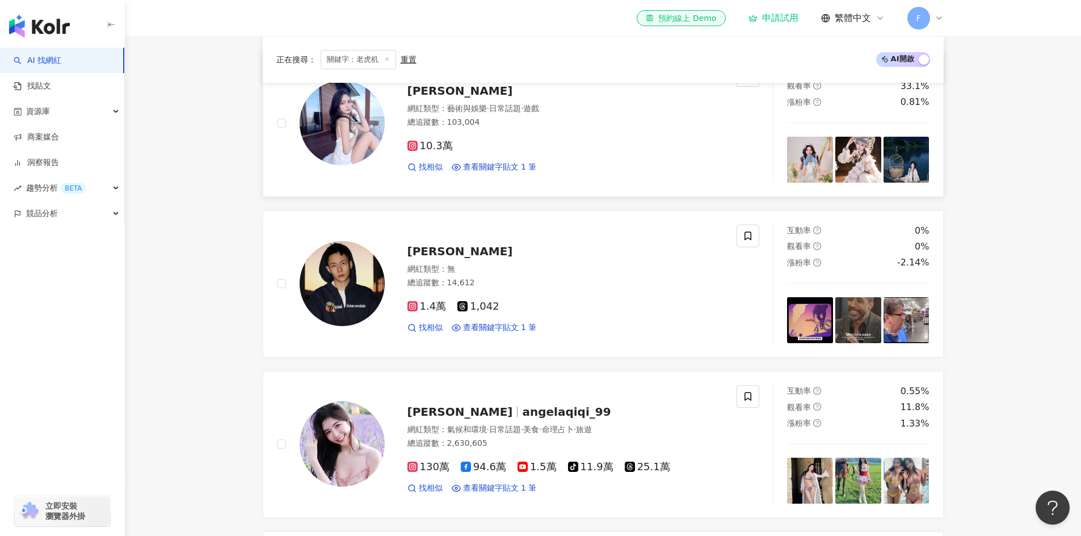
scroll to position [477, 0]
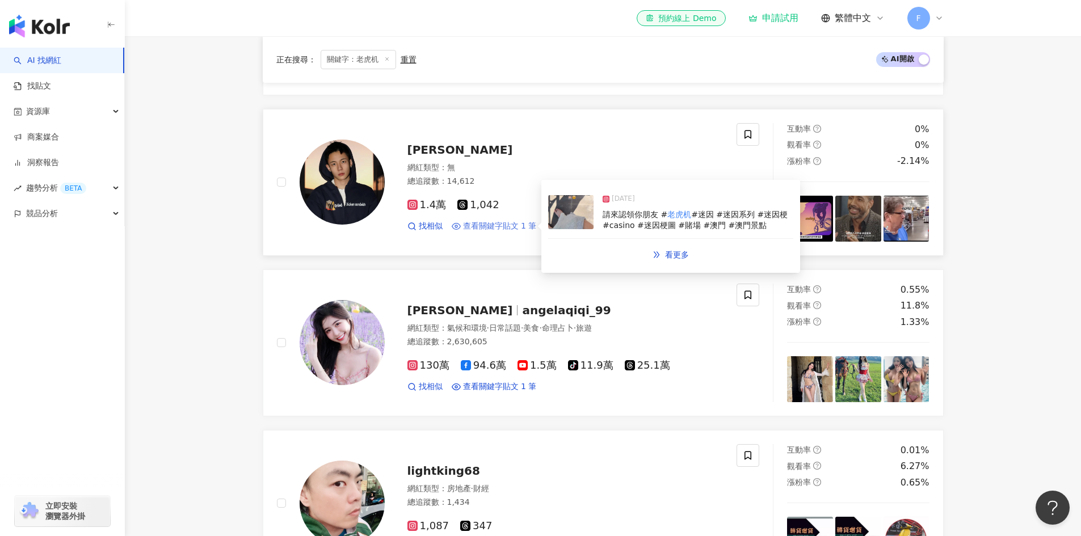
click at [518, 232] on span "查看關鍵字貼文 1 筆" at bounding box center [500, 226] width 74 height 11
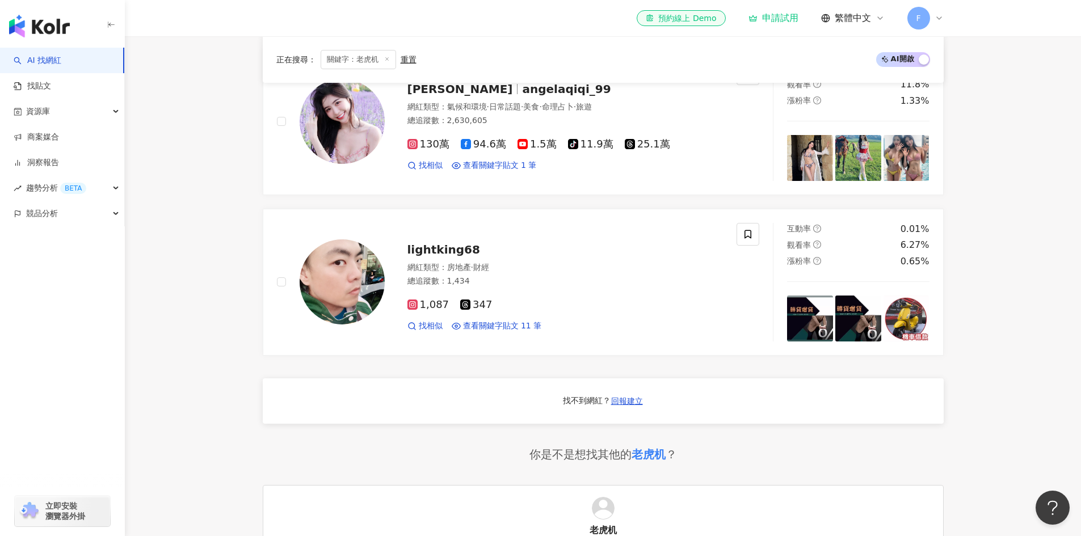
scroll to position [761, 0]
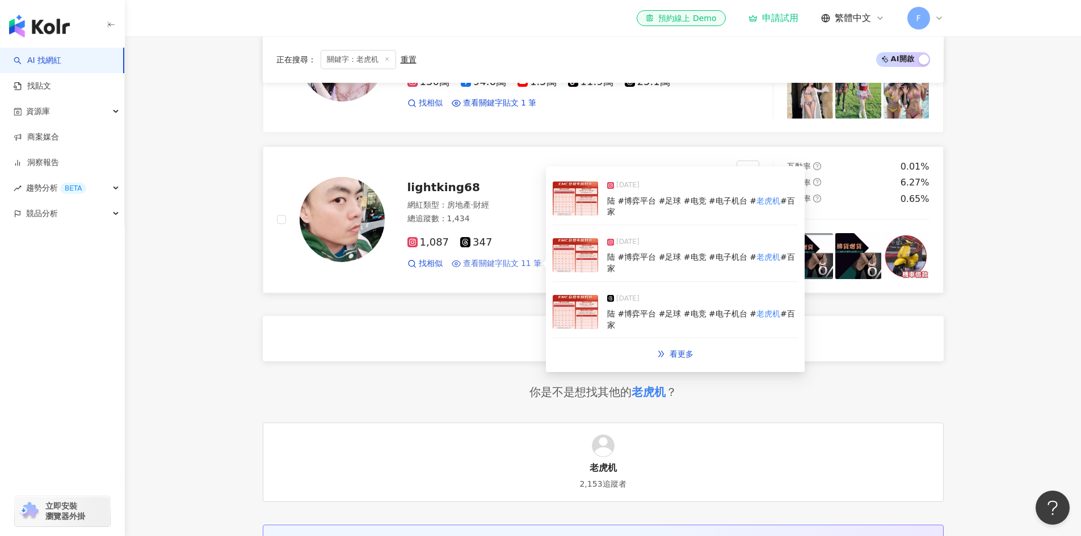
click at [523, 269] on span "查看關鍵字貼文 11 筆" at bounding box center [502, 263] width 79 height 11
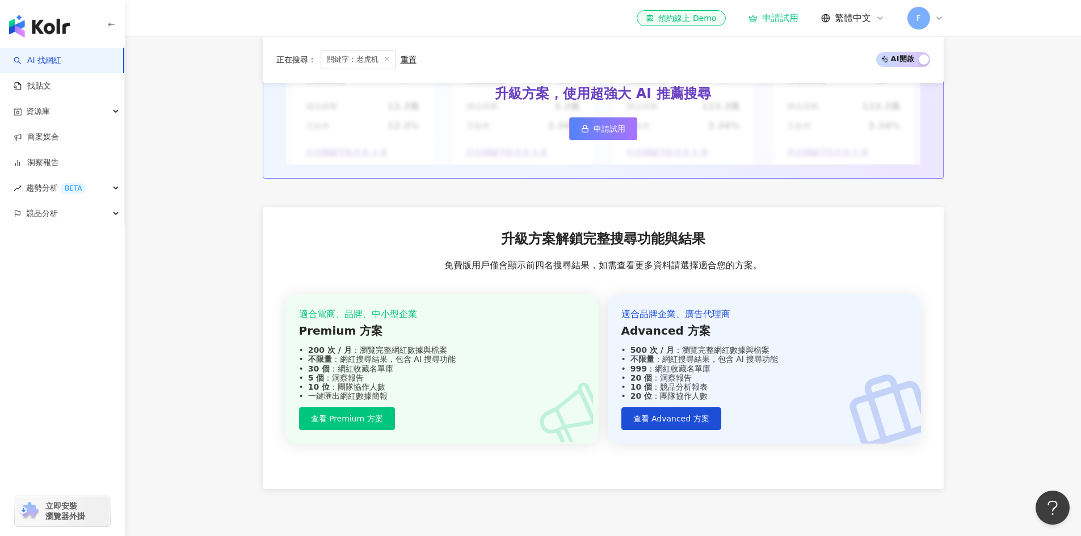
scroll to position [1385, 0]
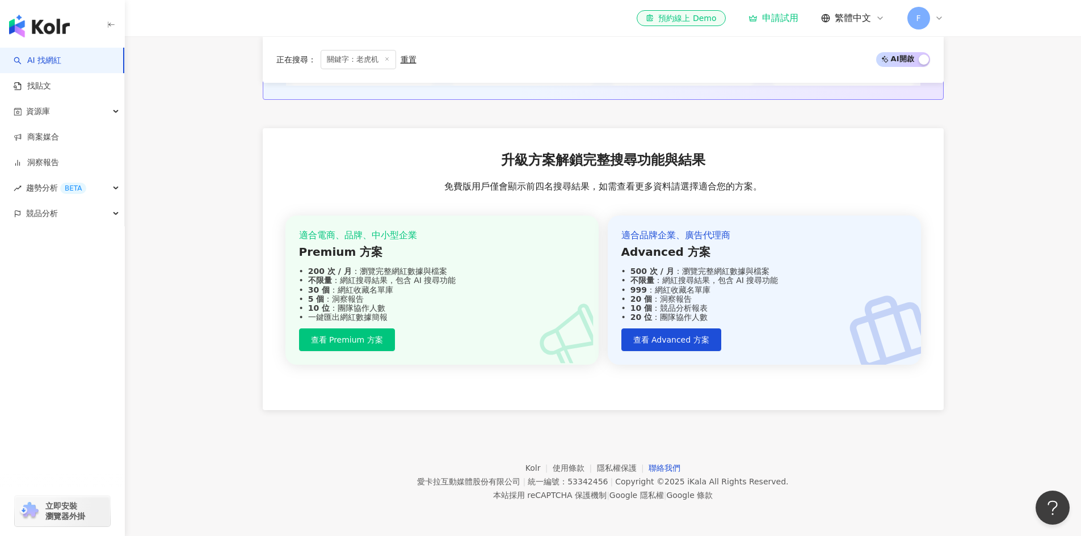
click at [651, 463] on link "聯絡我們" at bounding box center [664, 467] width 32 height 9
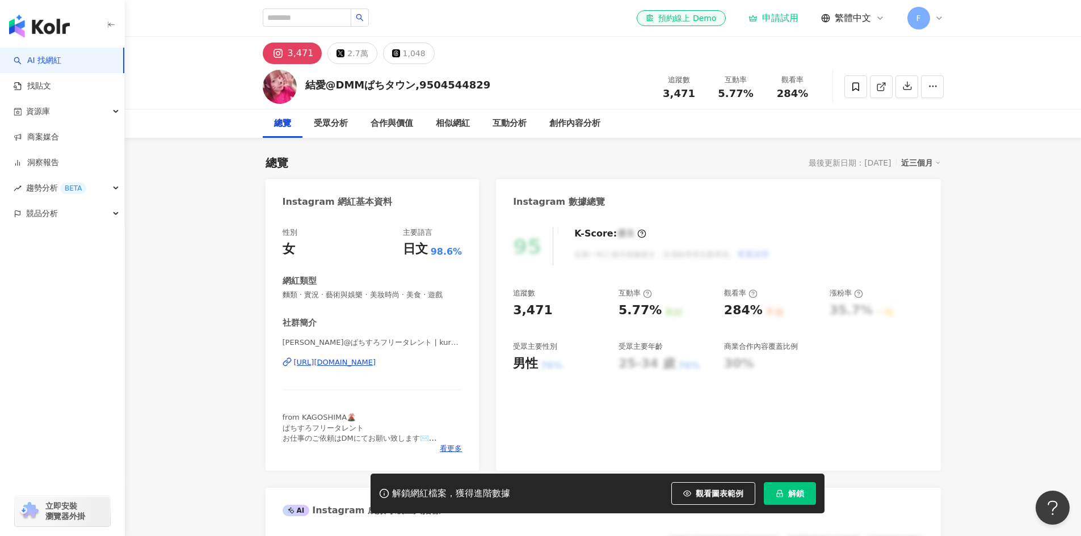
click at [346, 360] on div "[URL][DOMAIN_NAME]" at bounding box center [335, 362] width 82 height 10
click at [347, 50] on div "2.7萬" at bounding box center [357, 53] width 20 height 16
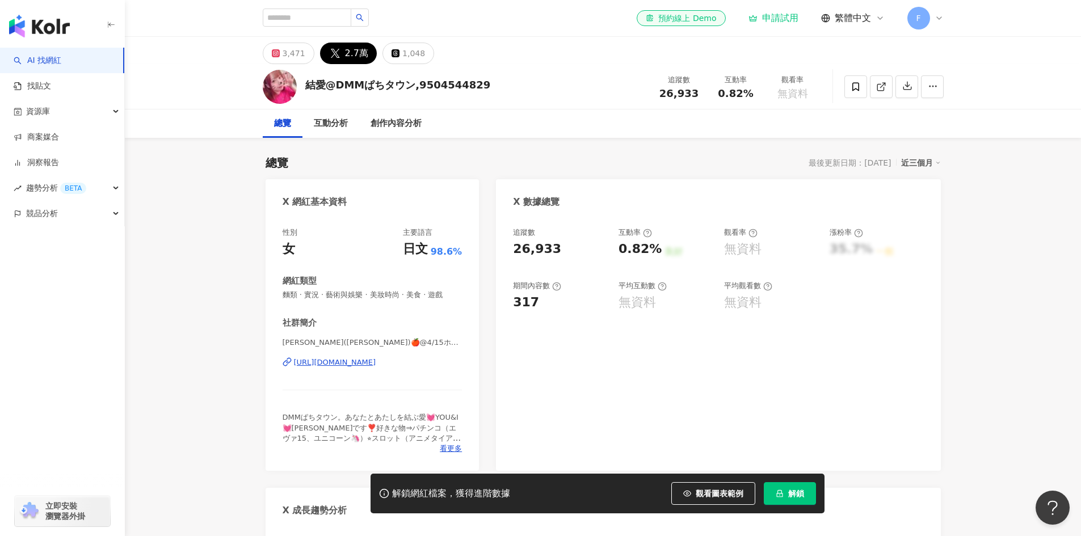
click at [366, 366] on div "https://twitter.com/kurumizawayua" at bounding box center [335, 362] width 82 height 10
click at [415, 51] on div "1,048" at bounding box center [413, 53] width 23 height 16
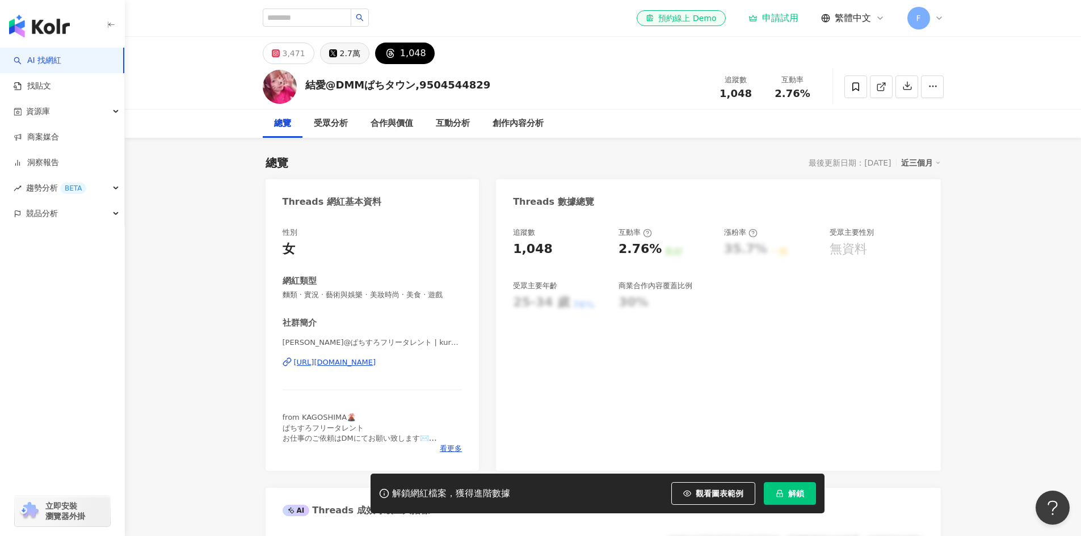
click at [342, 51] on div "2.7萬" at bounding box center [350, 53] width 20 height 16
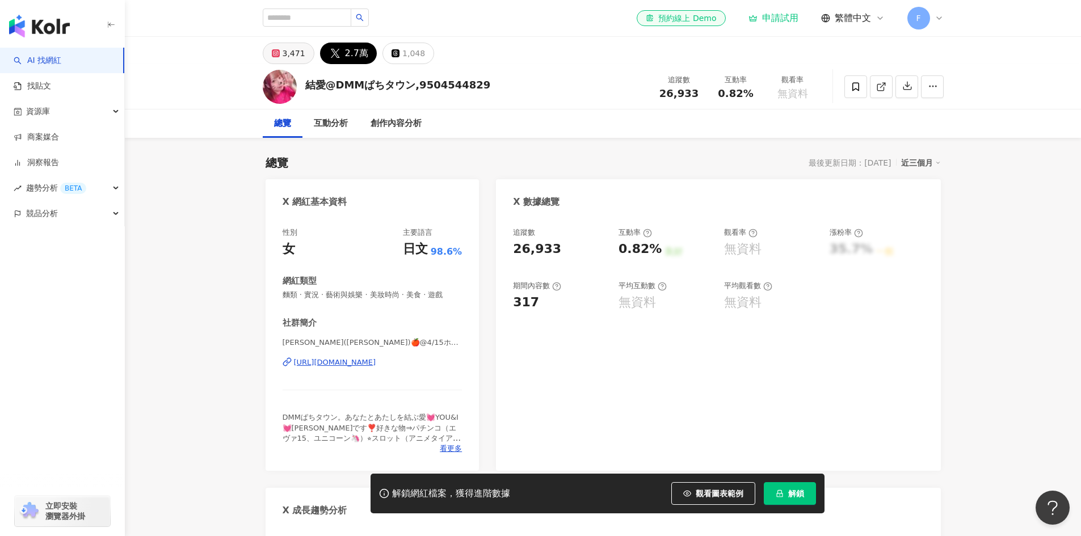
click at [294, 55] on div "3,471" at bounding box center [293, 53] width 23 height 16
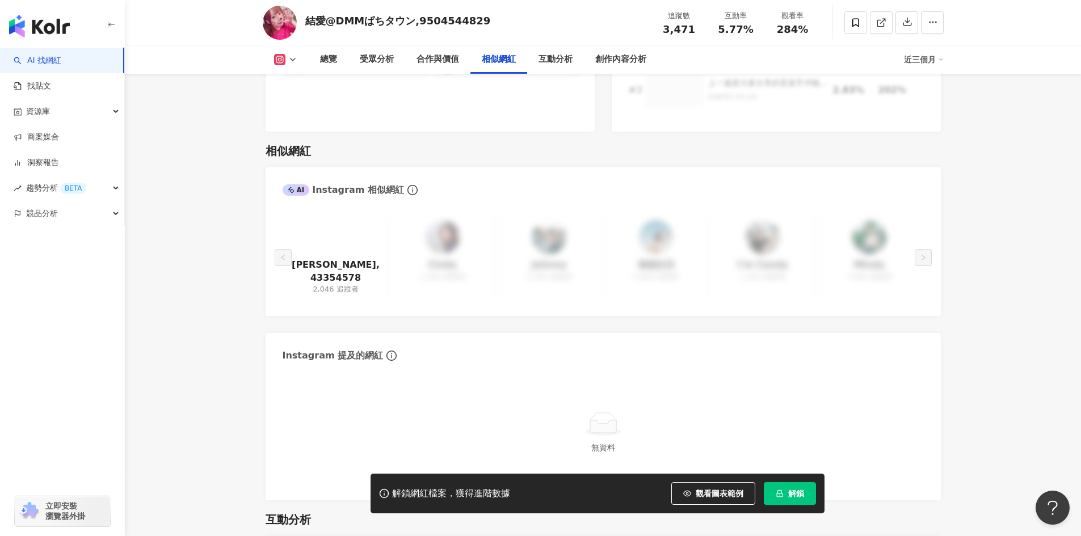
scroll to position [1928, 0]
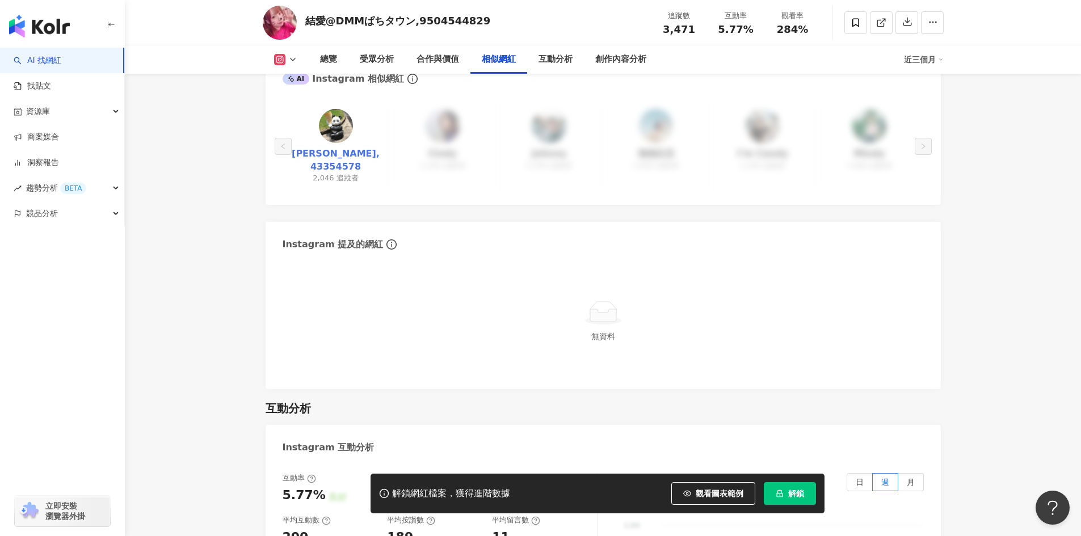
click at [347, 147] on link "yukio_sugaya,43354578" at bounding box center [336, 160] width 88 height 26
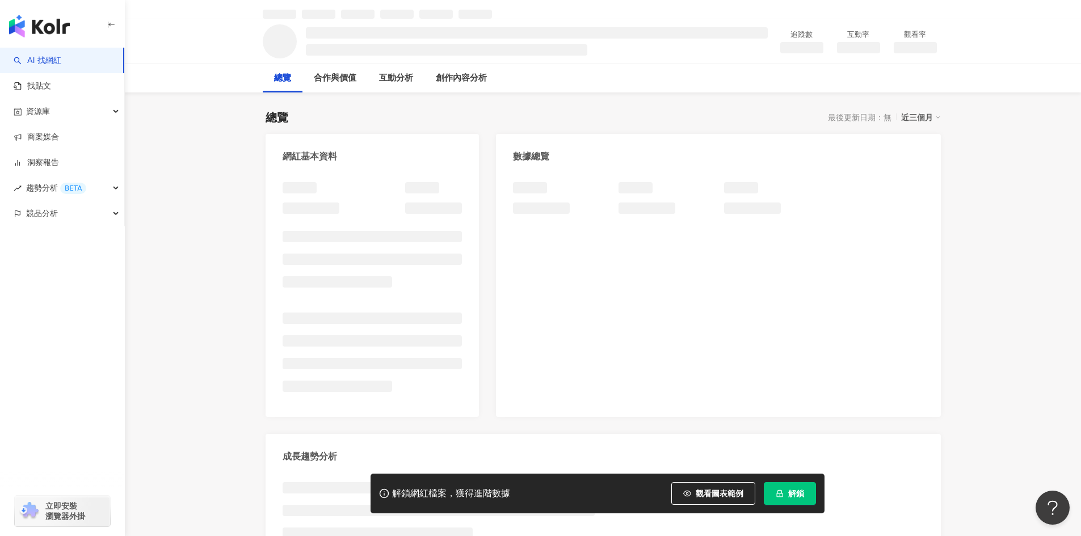
scroll to position [57, 0]
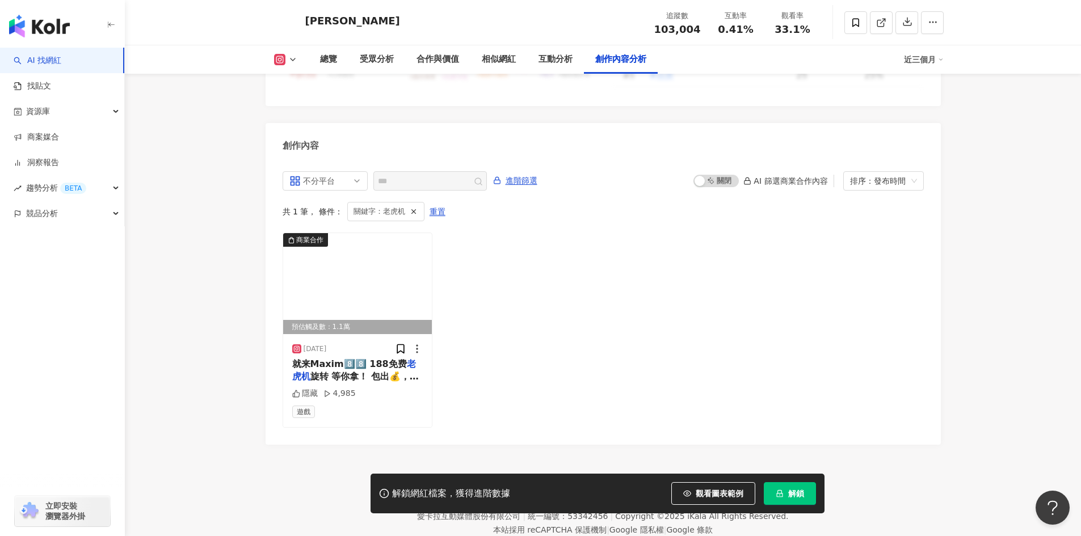
scroll to position [3423, 0]
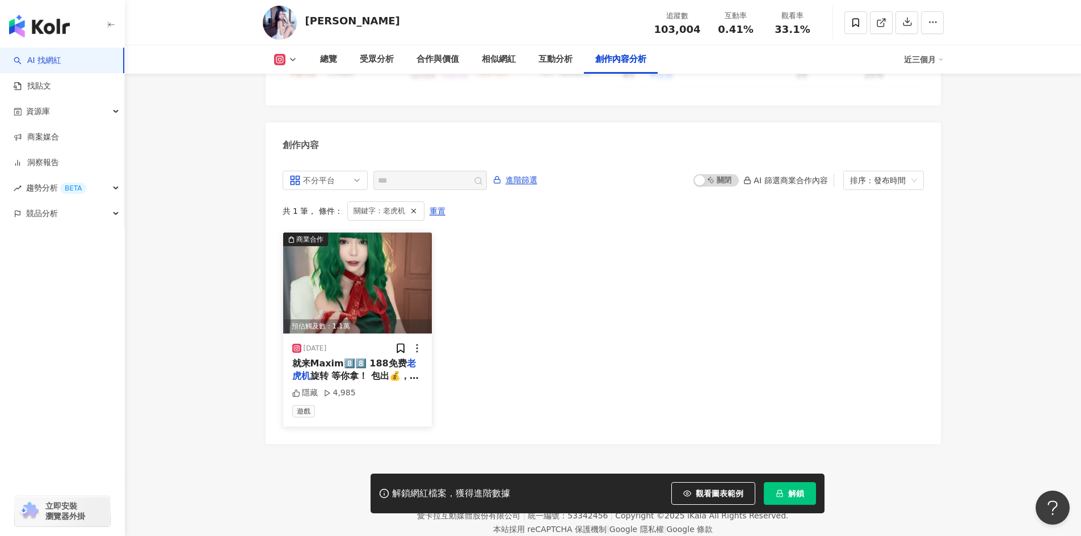
click at [350, 358] on span "就来Maxim8️⃣8️⃣ 188免费" at bounding box center [349, 363] width 115 height 11
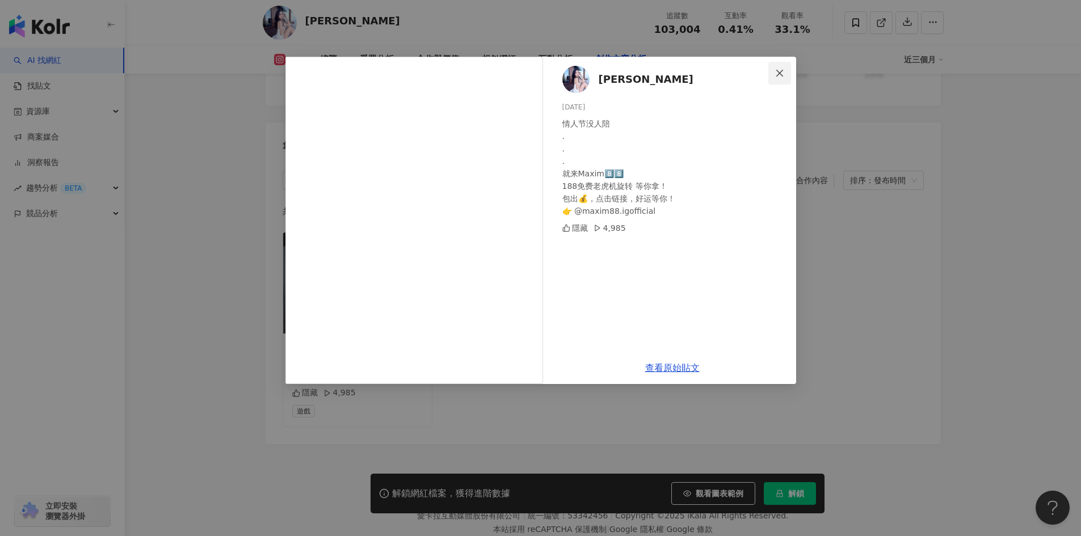
click at [785, 71] on span "Close" at bounding box center [779, 73] width 23 height 9
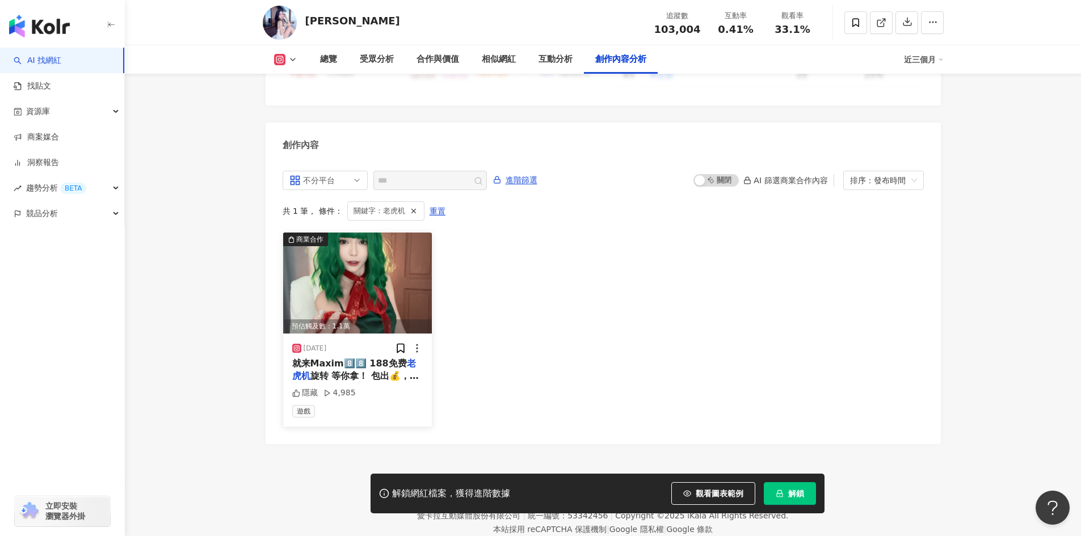
click at [348, 233] on img at bounding box center [357, 283] width 149 height 101
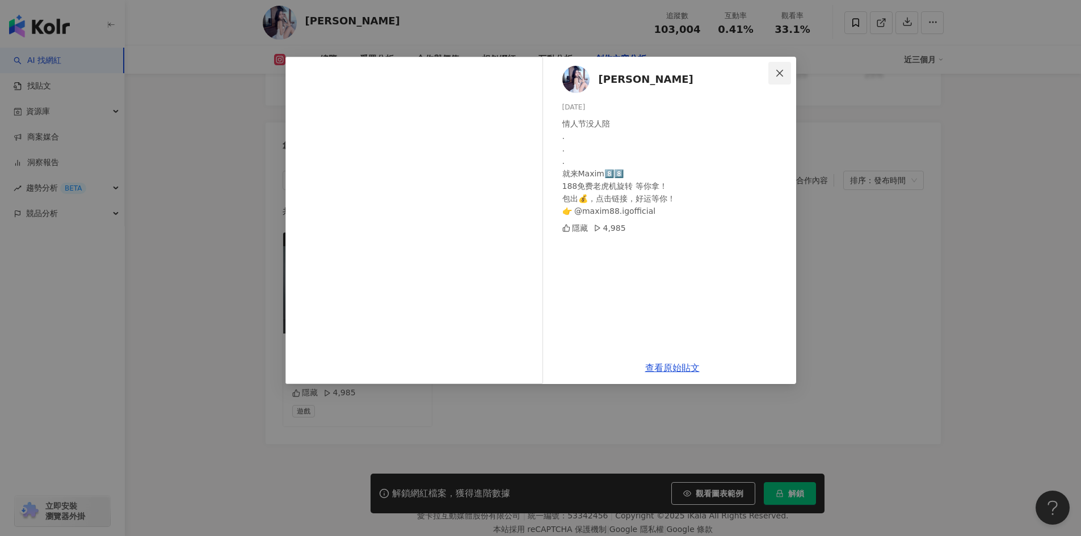
click at [777, 72] on icon "close" at bounding box center [779, 73] width 9 height 9
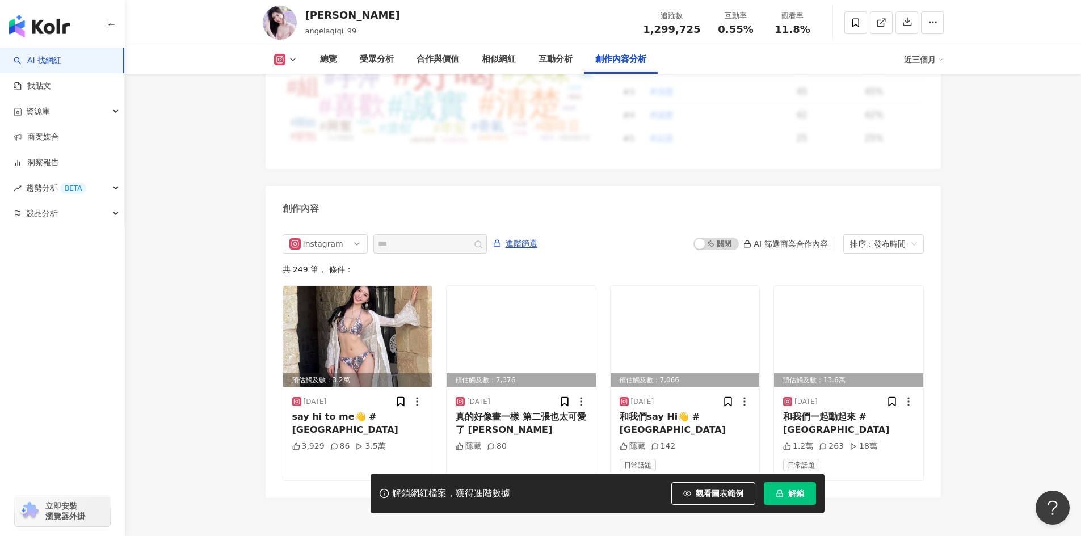
scroll to position [3403, 0]
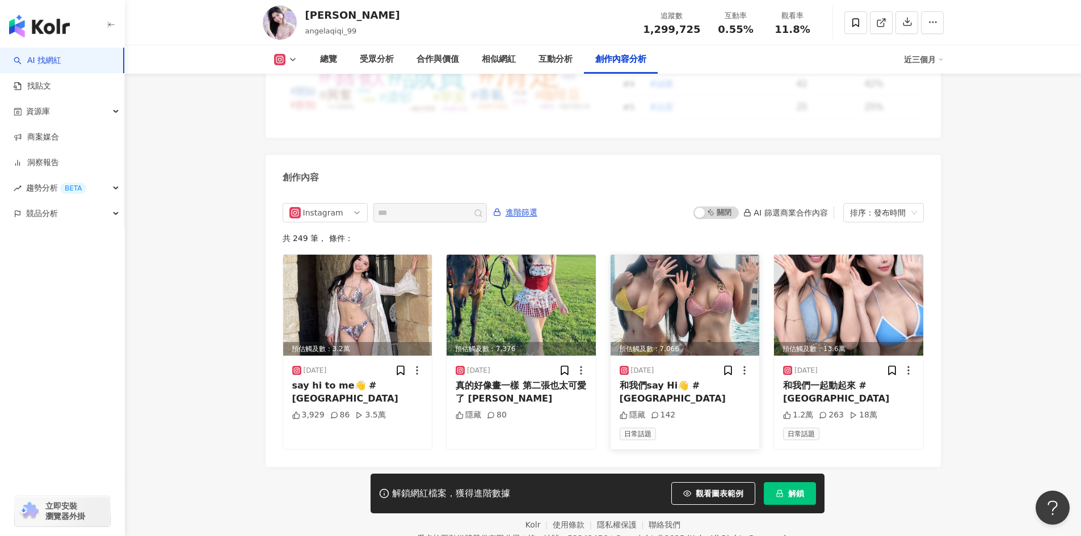
click at [648, 390] on div "和我們say Hi👋 #[GEOGRAPHIC_DATA]" at bounding box center [684, 392] width 131 height 26
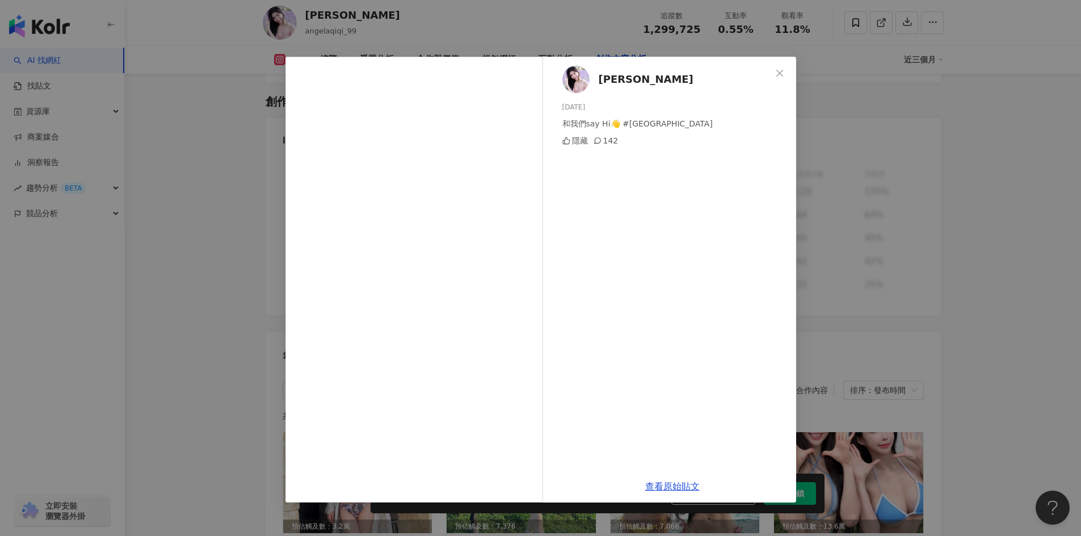
scroll to position [3224, 0]
click at [786, 72] on span "Close" at bounding box center [779, 73] width 23 height 9
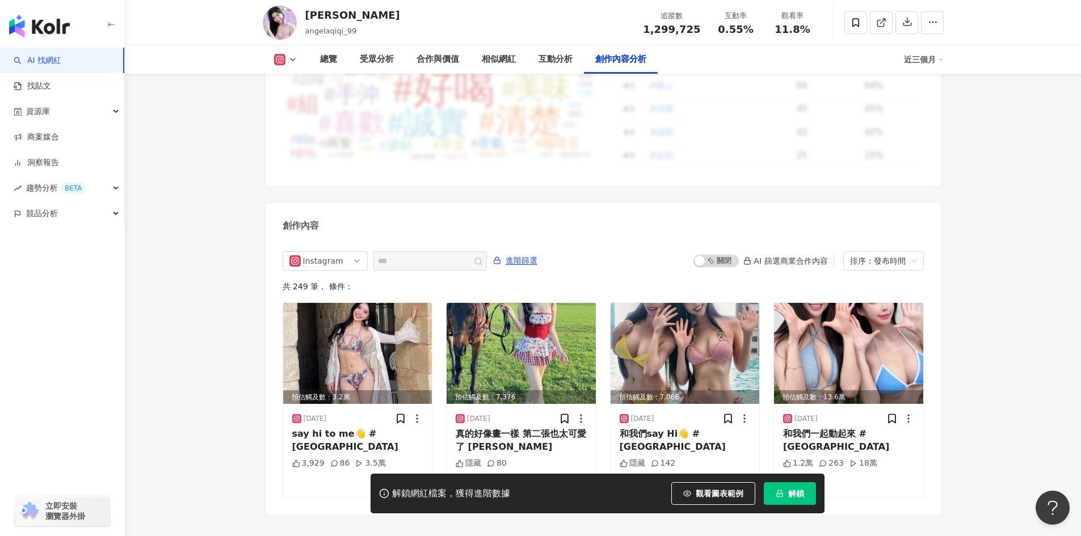
scroll to position [3451, 0]
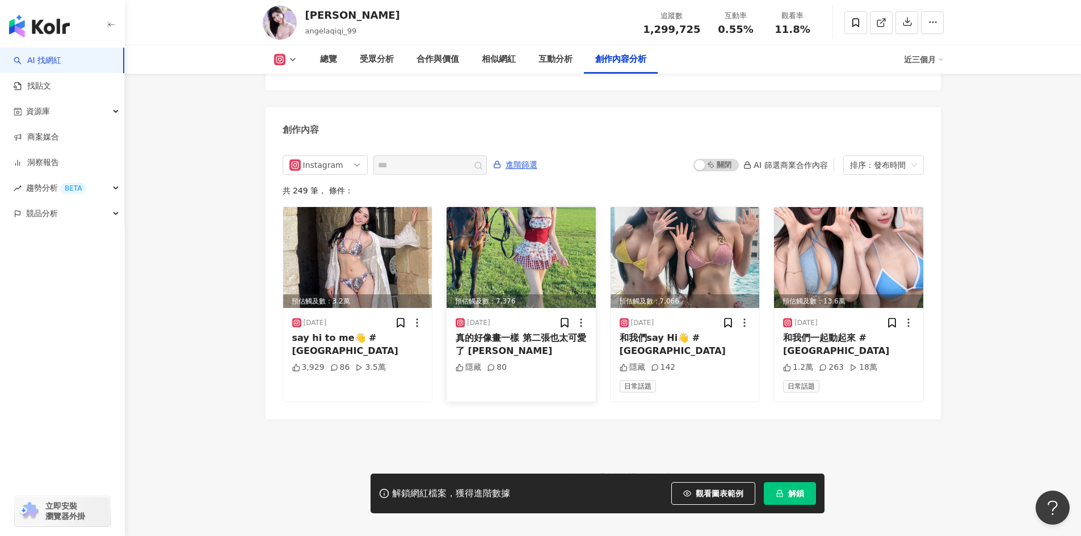
click at [484, 246] on img at bounding box center [520, 257] width 149 height 101
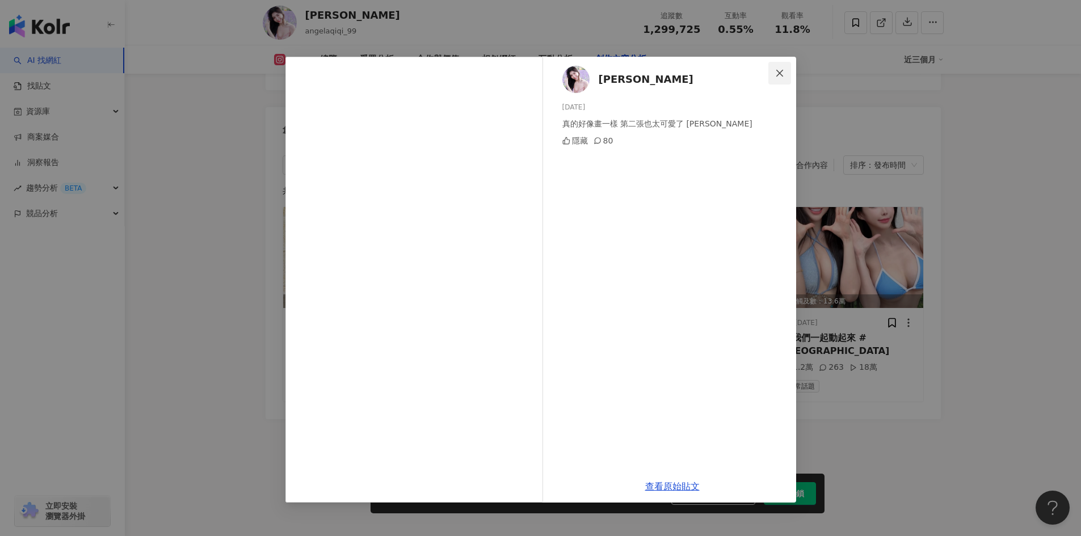
click at [782, 73] on icon "close" at bounding box center [779, 73] width 9 height 9
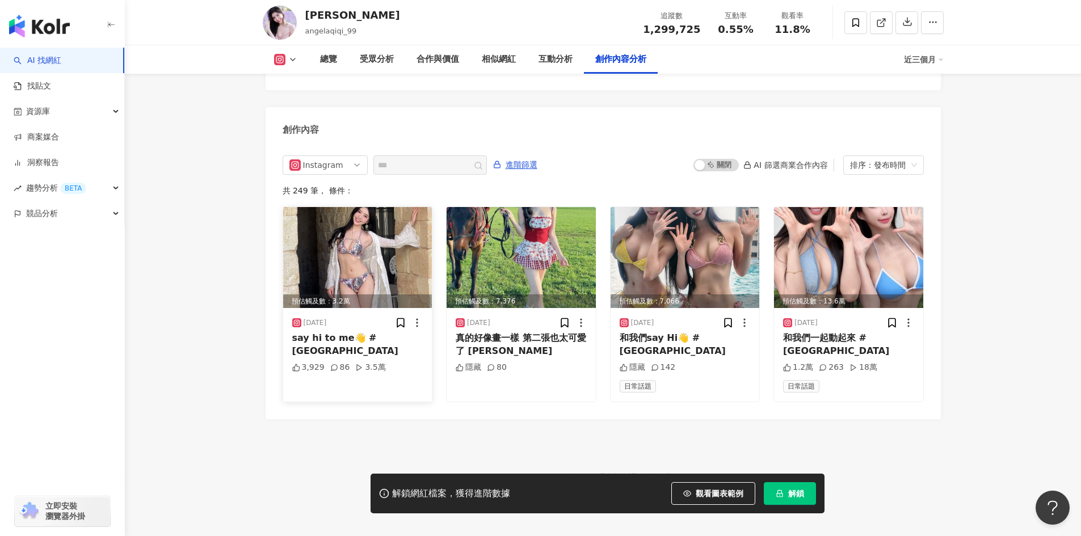
click at [346, 267] on img at bounding box center [357, 257] width 149 height 101
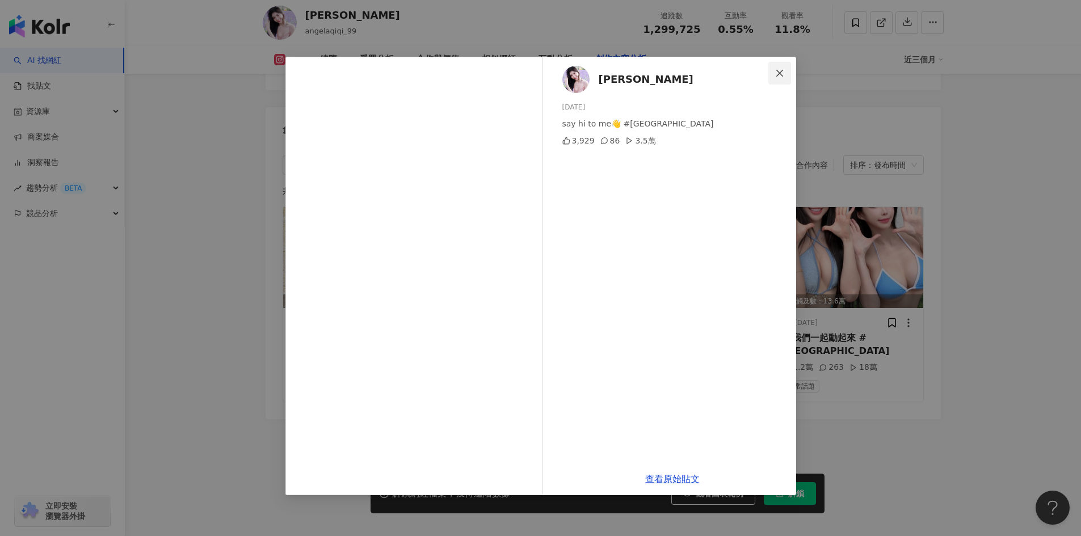
click at [782, 74] on icon "close" at bounding box center [779, 73] width 9 height 9
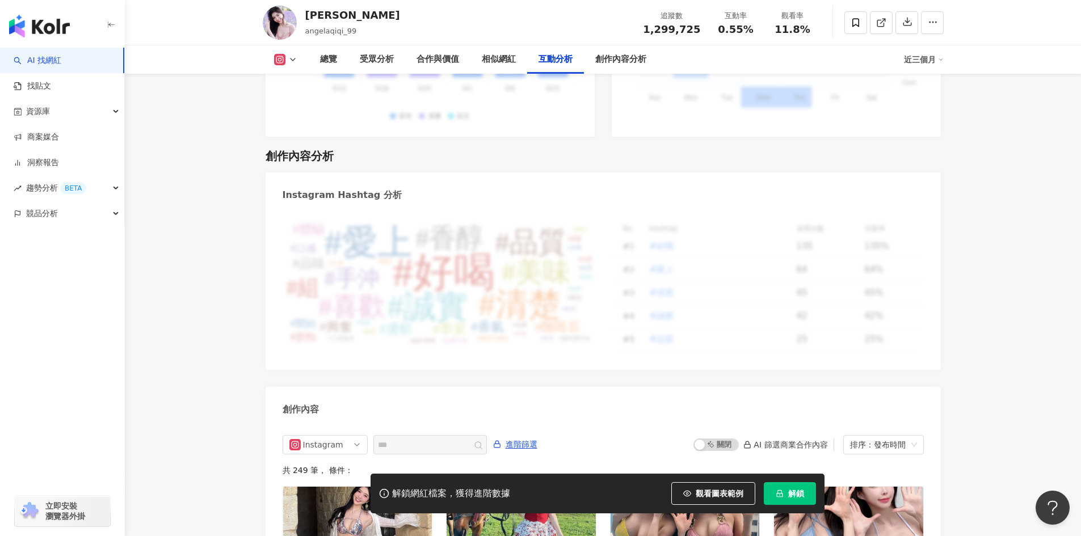
scroll to position [3167, 0]
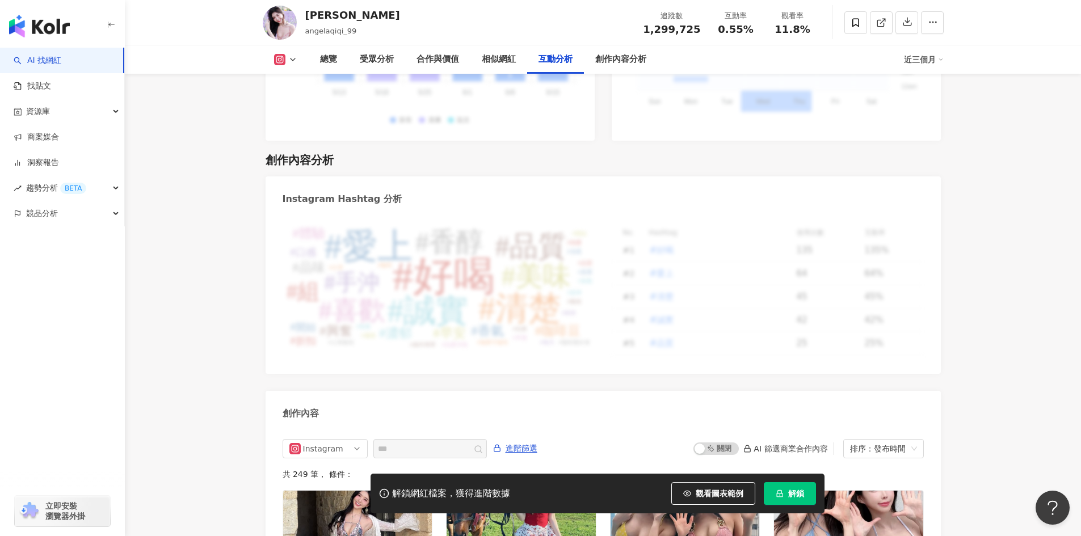
click at [555, 56] on div "互動分析" at bounding box center [555, 60] width 34 height 14
click at [438, 55] on div "合作與價值" at bounding box center [437, 60] width 43 height 14
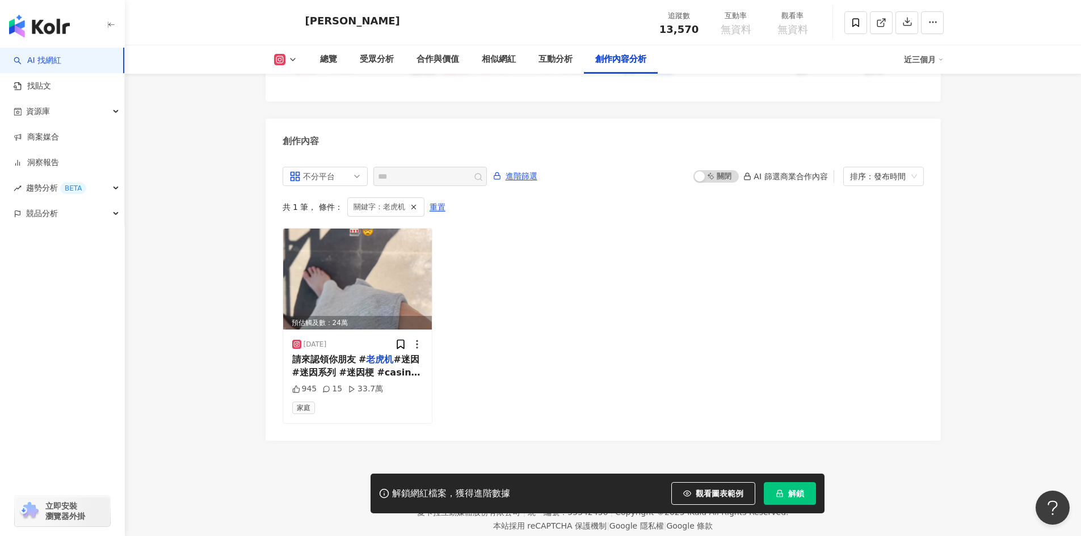
scroll to position [3431, 0]
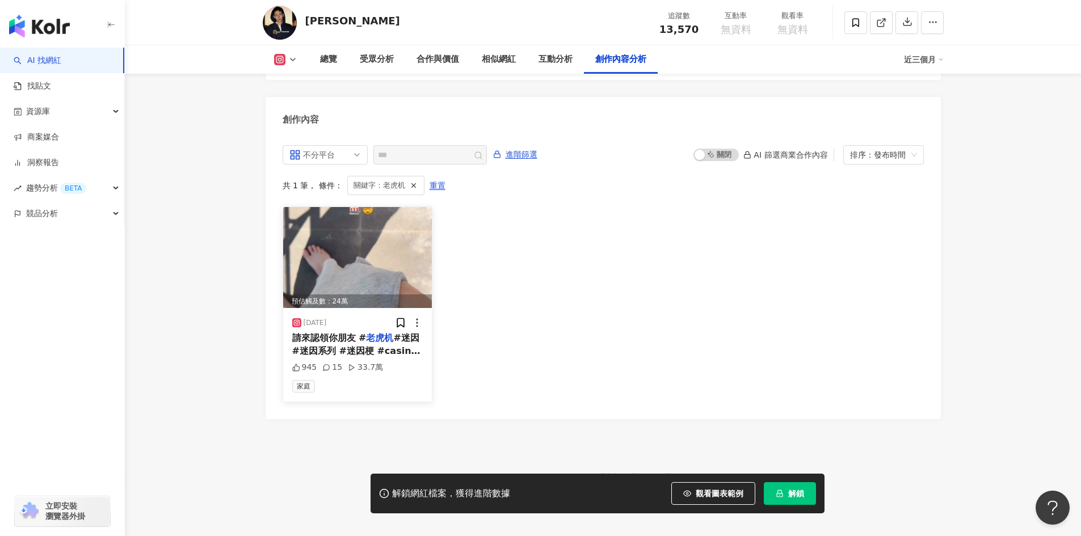
click at [352, 332] on span "請來認領你朋友 #" at bounding box center [329, 337] width 74 height 11
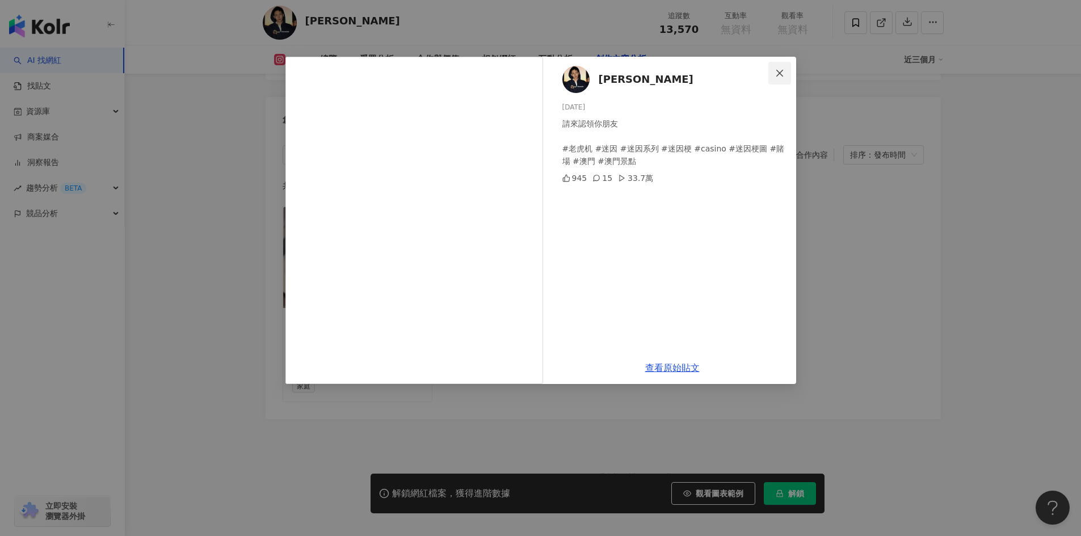
click at [782, 71] on icon "close" at bounding box center [779, 72] width 7 height 7
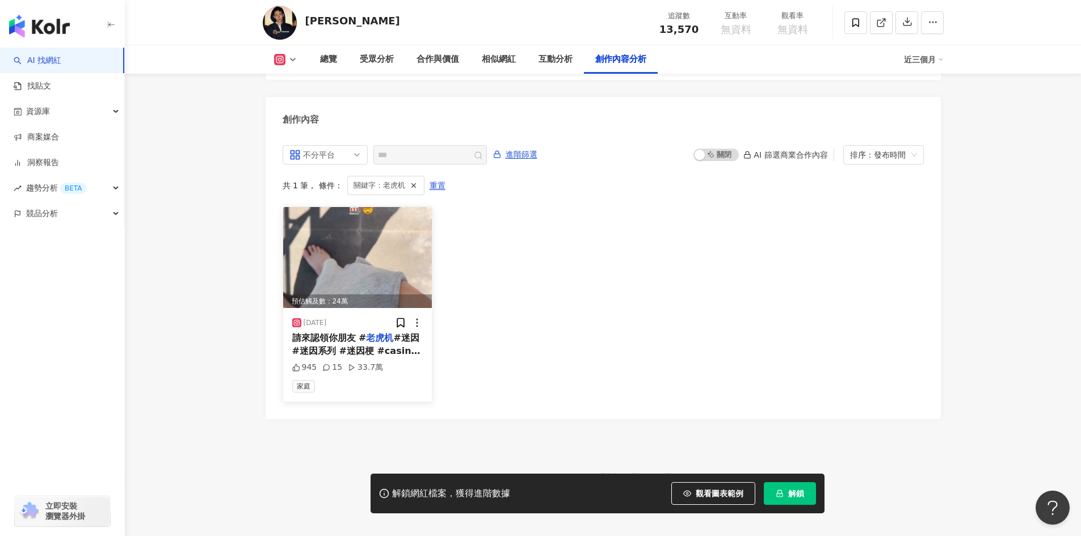
click at [346, 269] on img at bounding box center [357, 257] width 149 height 101
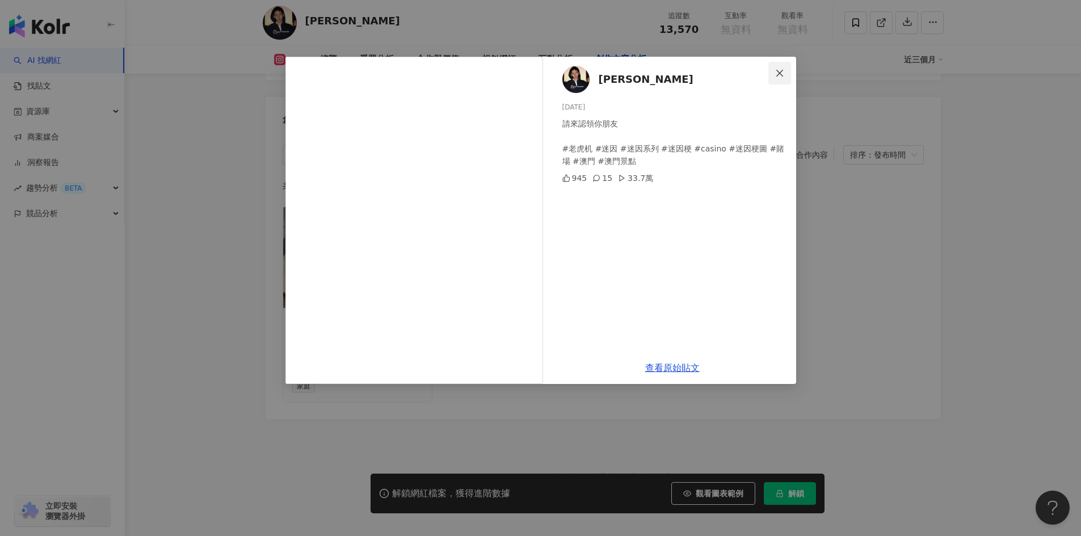
click at [783, 72] on icon "close" at bounding box center [779, 73] width 9 height 9
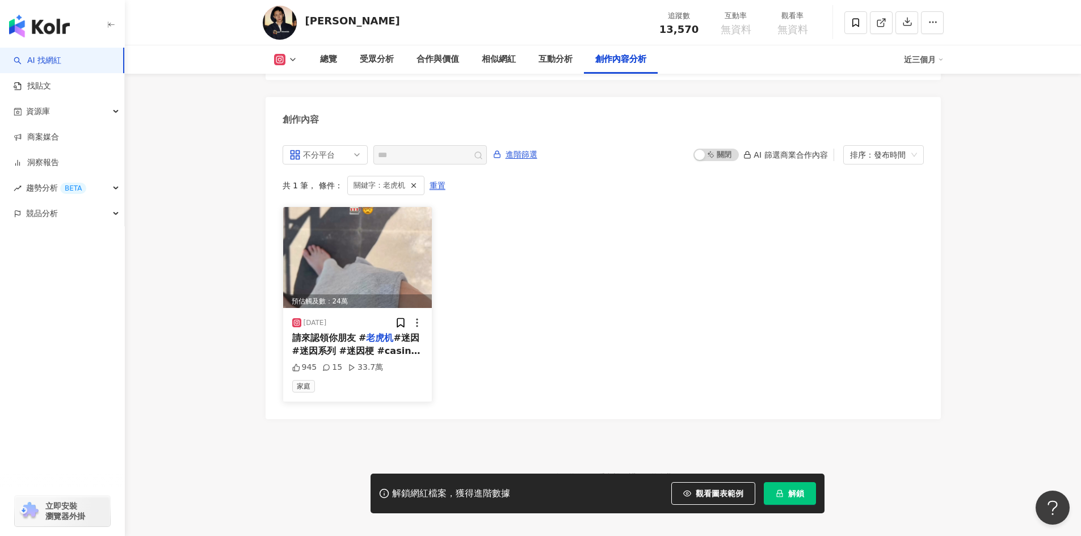
click at [348, 364] on icon at bounding box center [352, 368] width 8 height 8
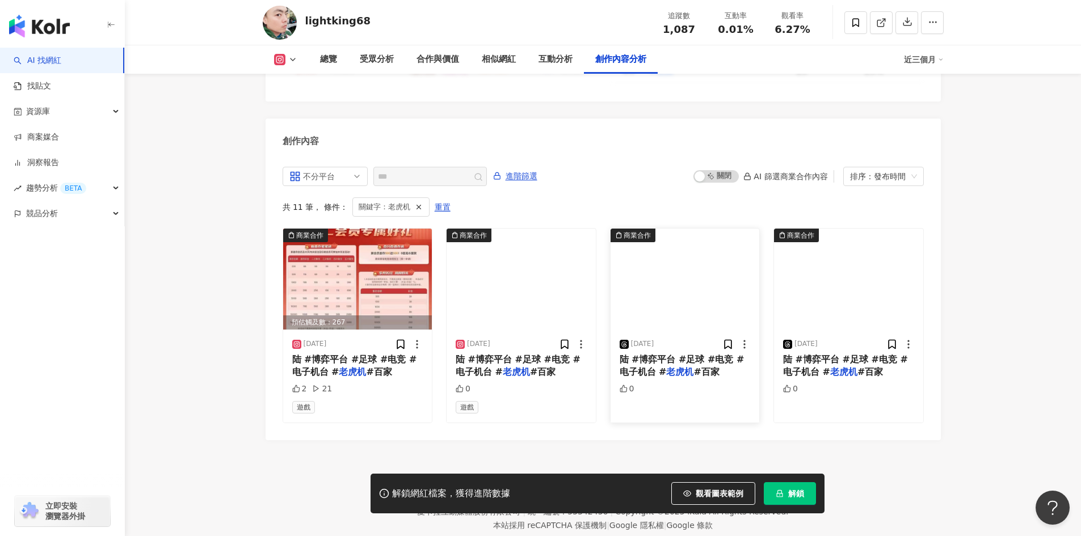
scroll to position [3451, 0]
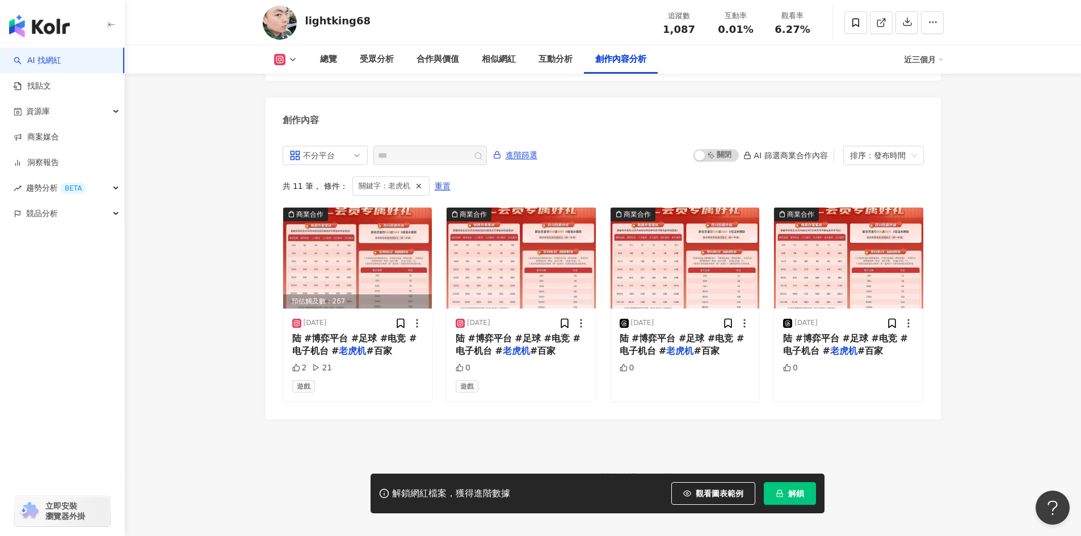
click at [290, 59] on polyline at bounding box center [292, 59] width 5 height 2
click at [299, 106] on button "Threads" at bounding box center [303, 107] width 68 height 16
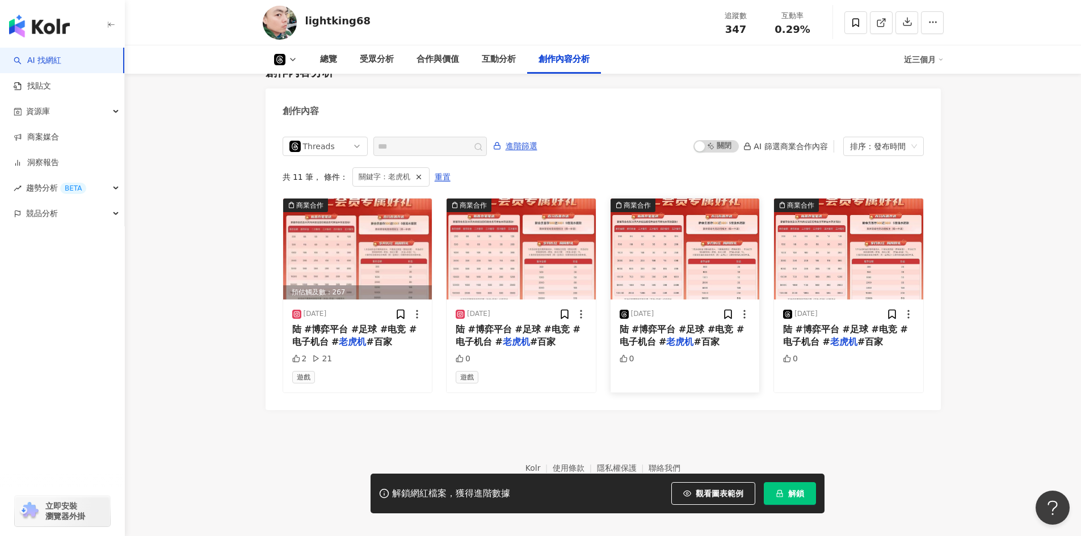
scroll to position [2227, 0]
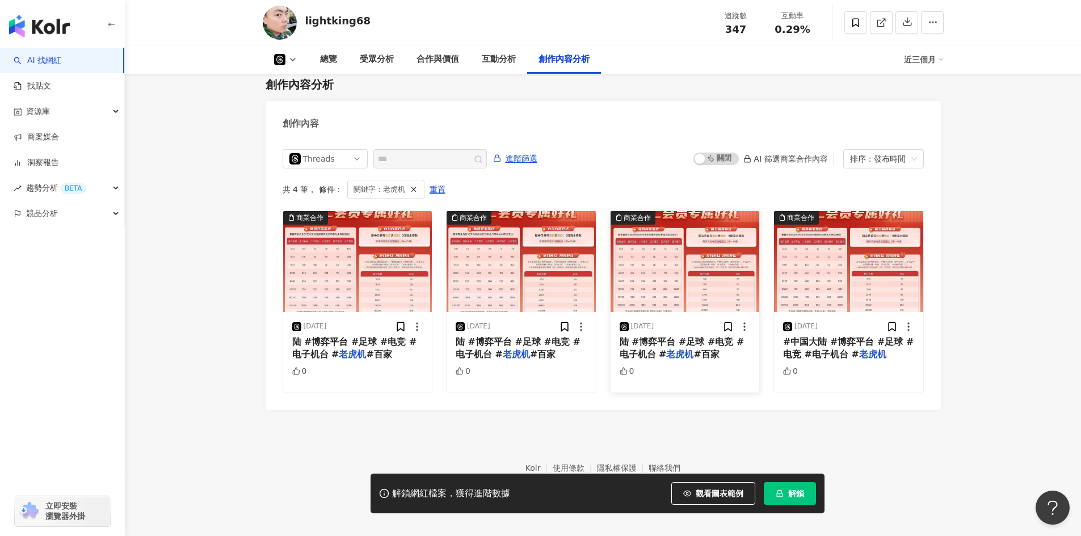
click at [686, 345] on span "陆 #博弈平台 #足球 #电竞 #电子机台 #" at bounding box center [681, 347] width 125 height 23
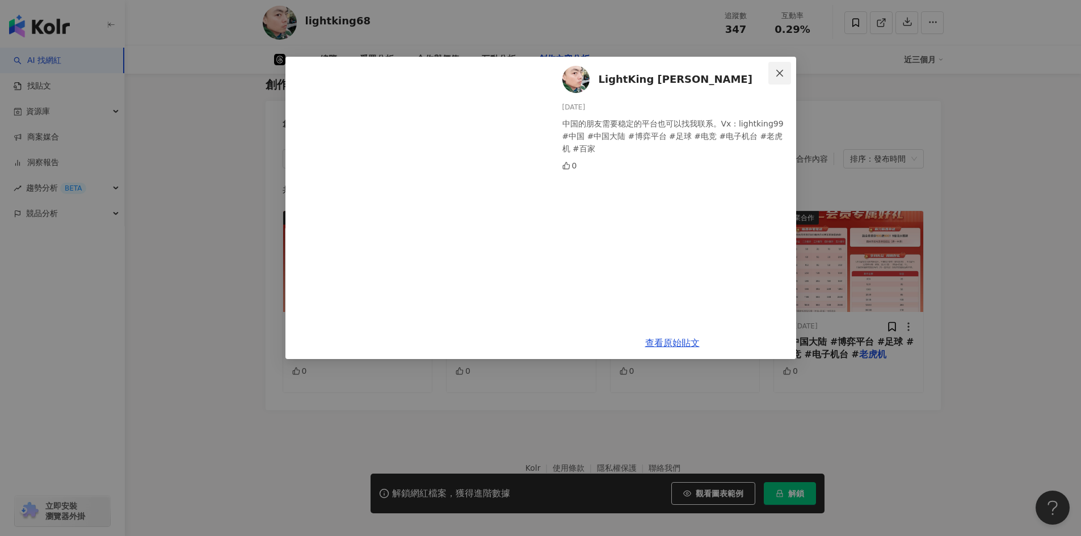
click at [778, 69] on icon "close" at bounding box center [779, 73] width 9 height 9
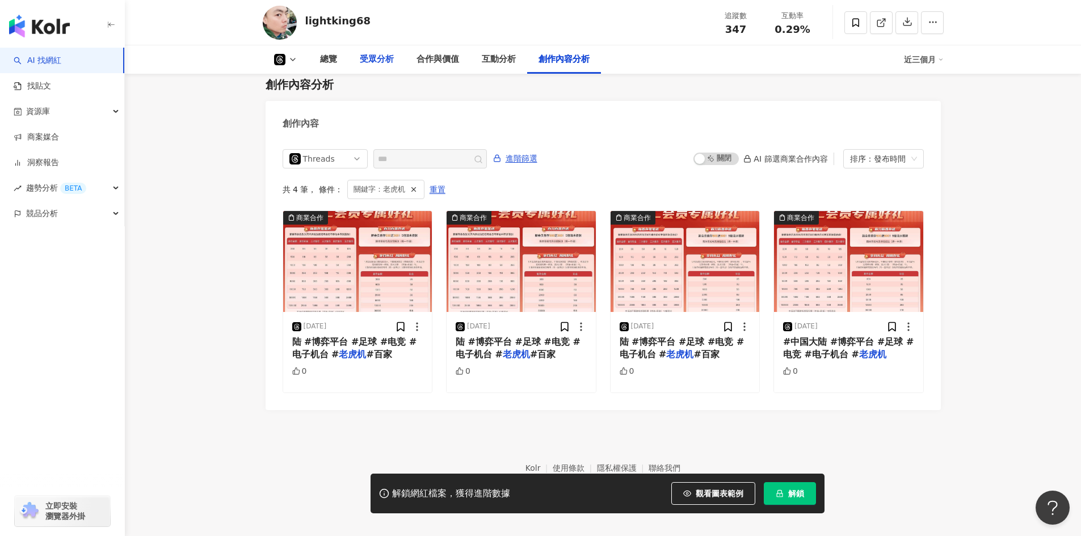
click at [379, 56] on div "受眾分析" at bounding box center [377, 60] width 34 height 14
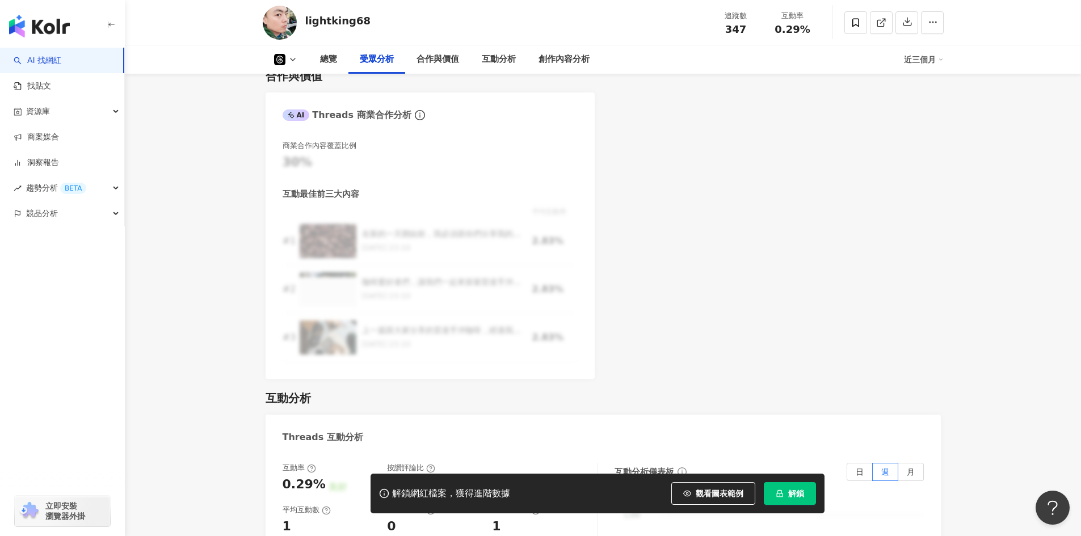
scroll to position [766, 0]
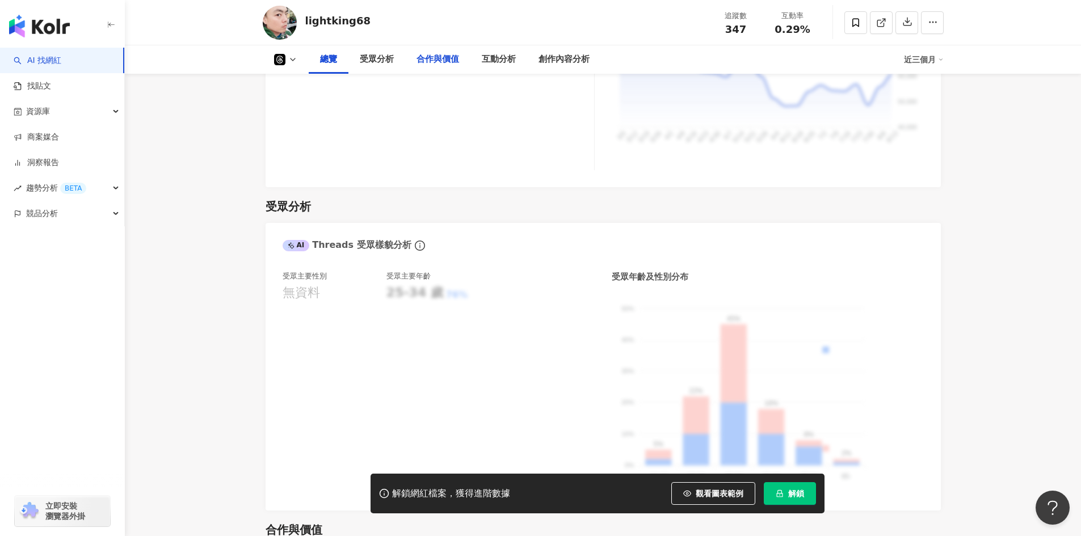
click at [437, 57] on div "合作與價值" at bounding box center [437, 60] width 43 height 14
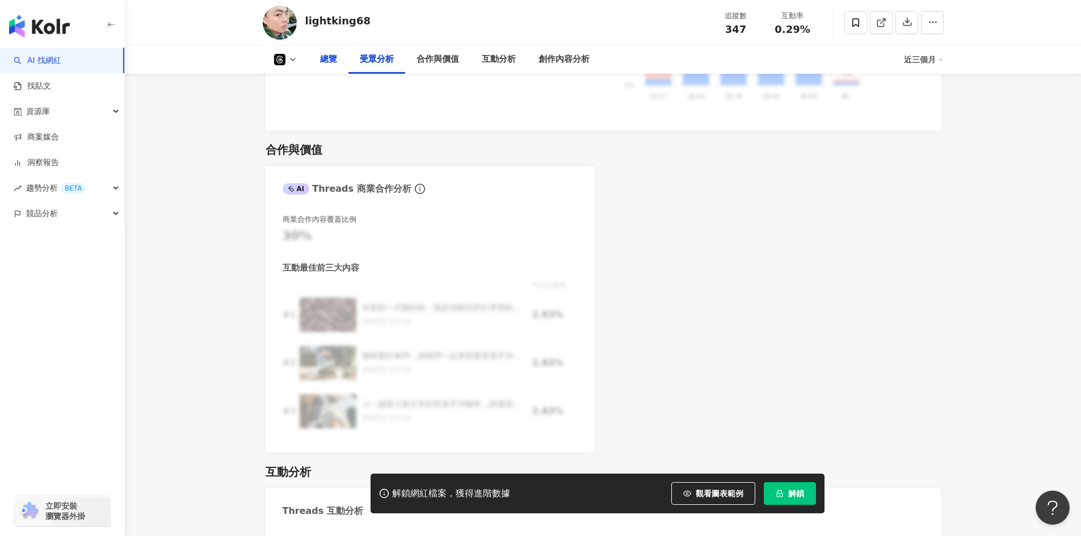
click at [330, 59] on div "總覽" at bounding box center [328, 60] width 17 height 14
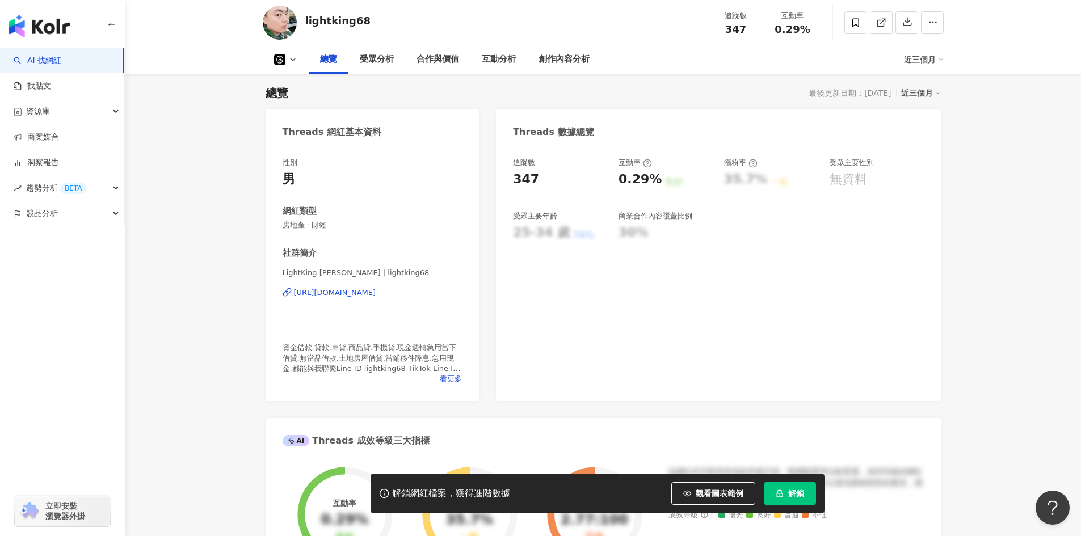
click at [293, 58] on icon at bounding box center [292, 59] width 9 height 9
click at [297, 78] on button "Instagram" at bounding box center [303, 81] width 68 height 16
